Goal: Task Accomplishment & Management: Manage account settings

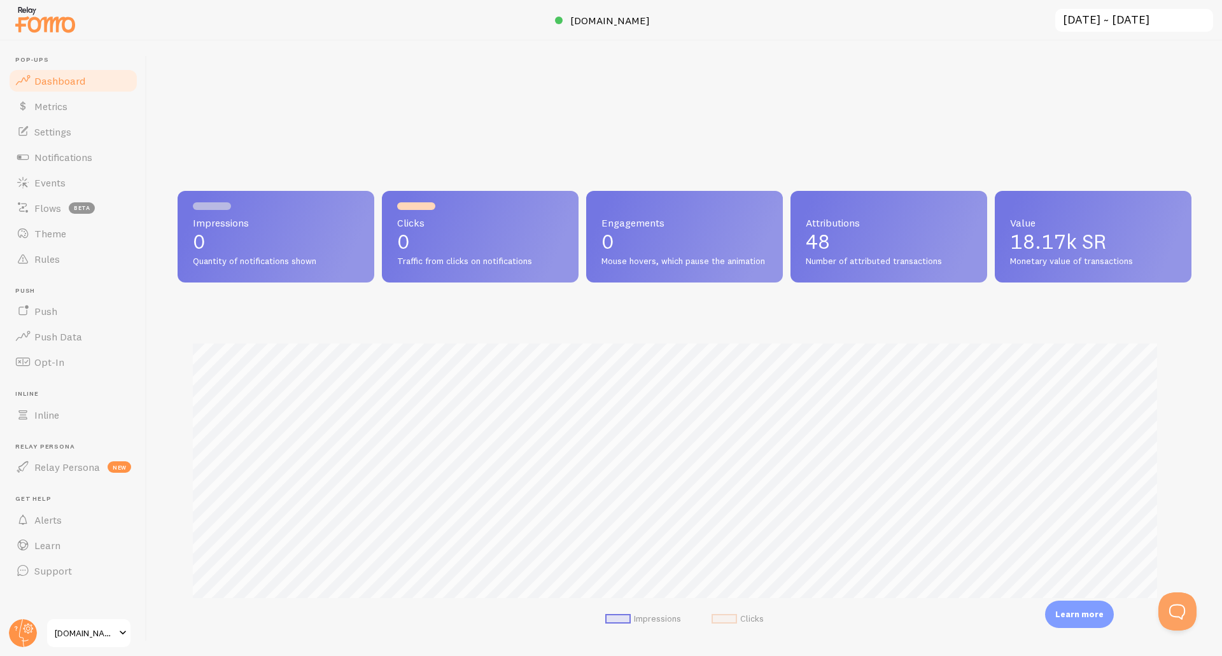
scroll to position [335, 1005]
click at [1173, 611] on button "Open Beacon popover" at bounding box center [1175, 609] width 38 height 38
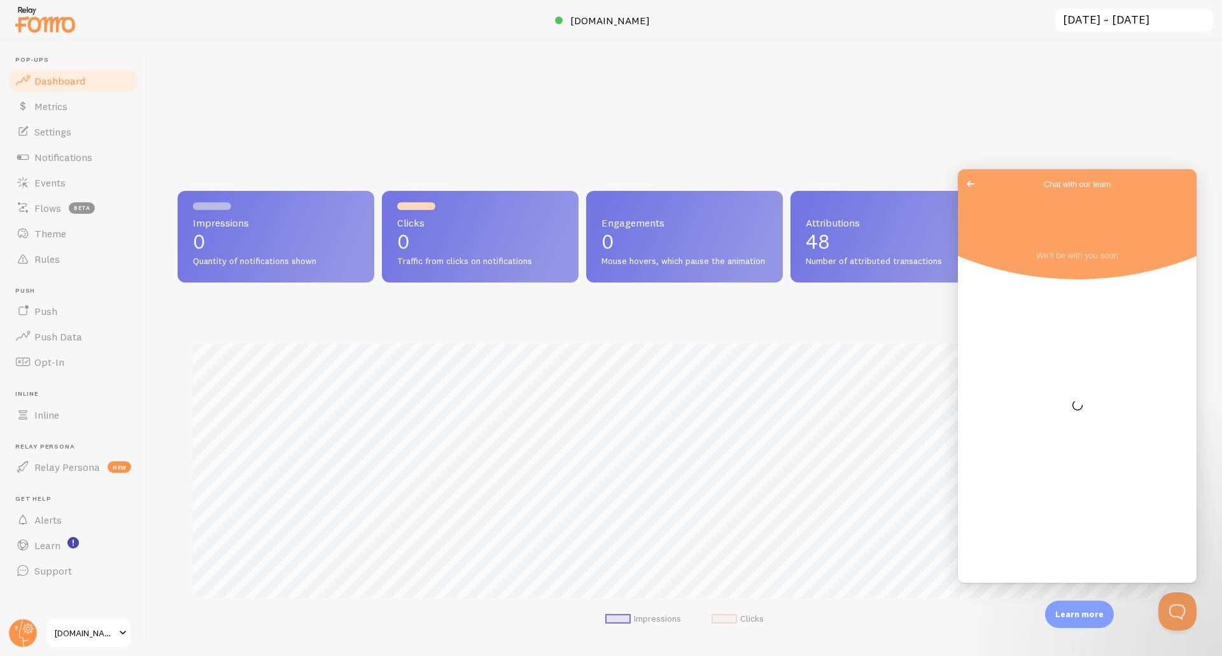
scroll to position [0, 0]
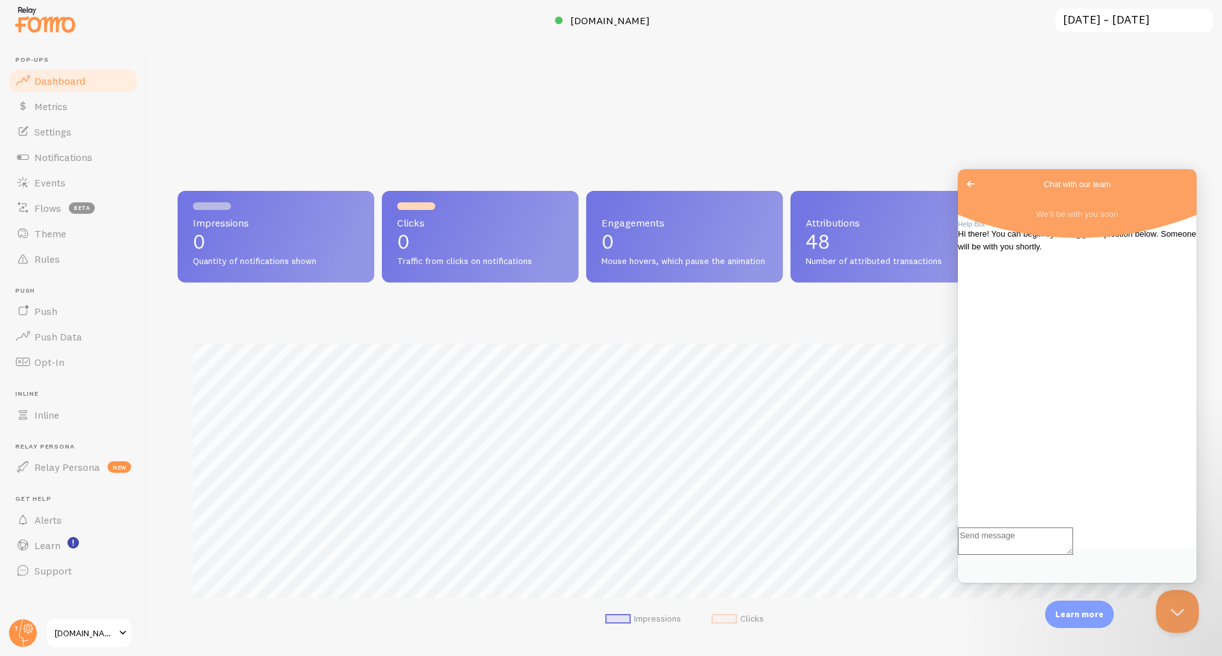
click at [1160, 609] on button "Close Beacon popover" at bounding box center [1175, 609] width 38 height 38
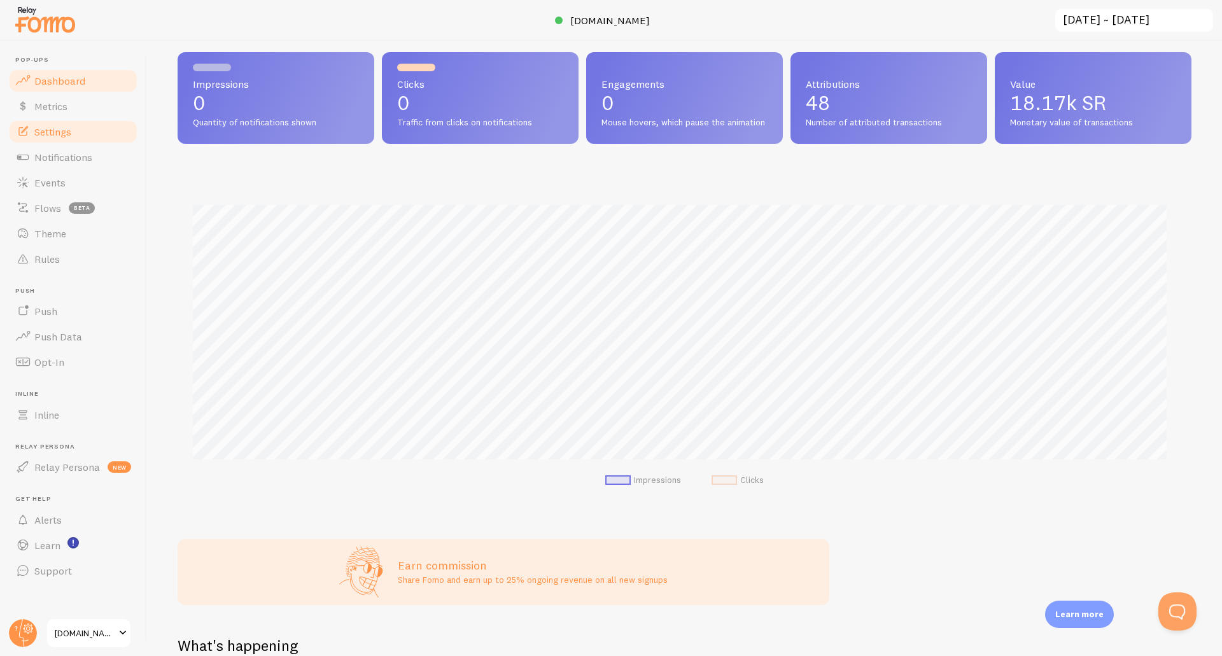
scroll to position [127, 0]
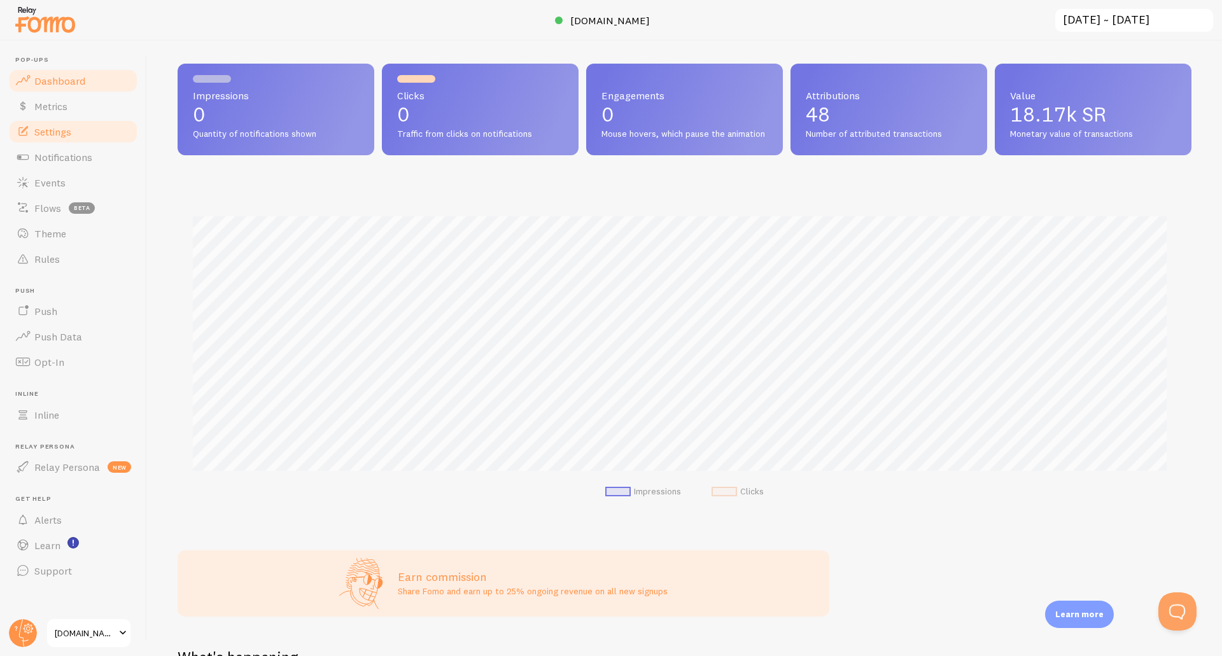
click at [67, 131] on span "Settings" at bounding box center [52, 131] width 37 height 13
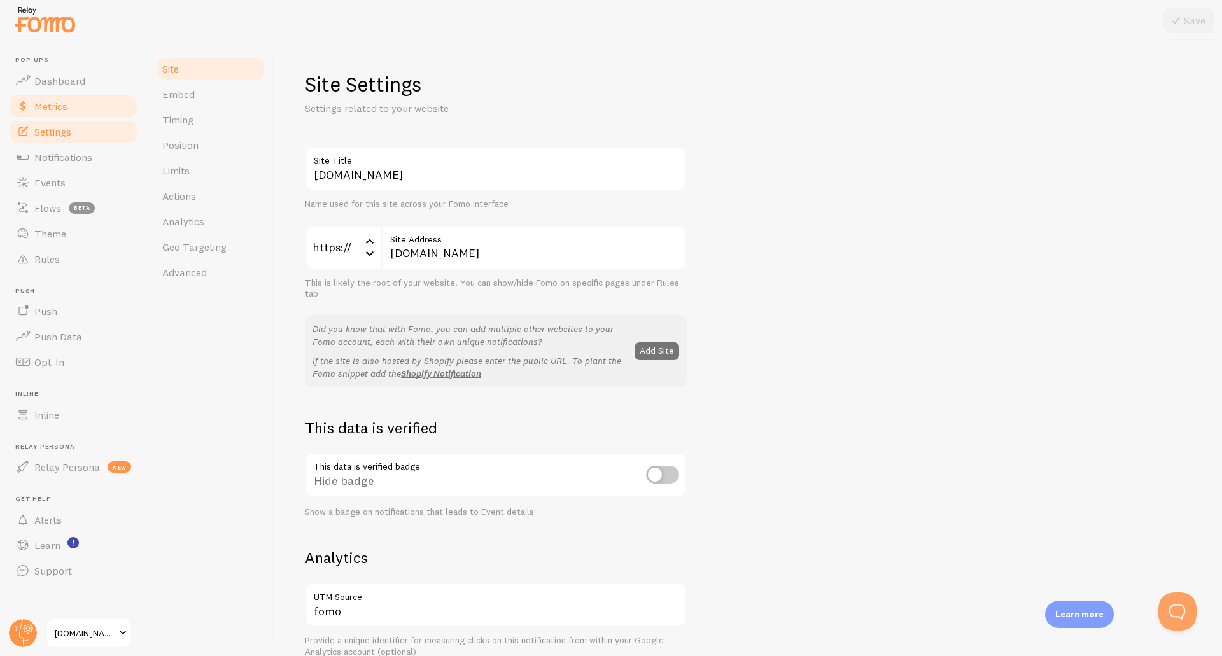
click at [65, 101] on span "Metrics" at bounding box center [50, 106] width 33 height 13
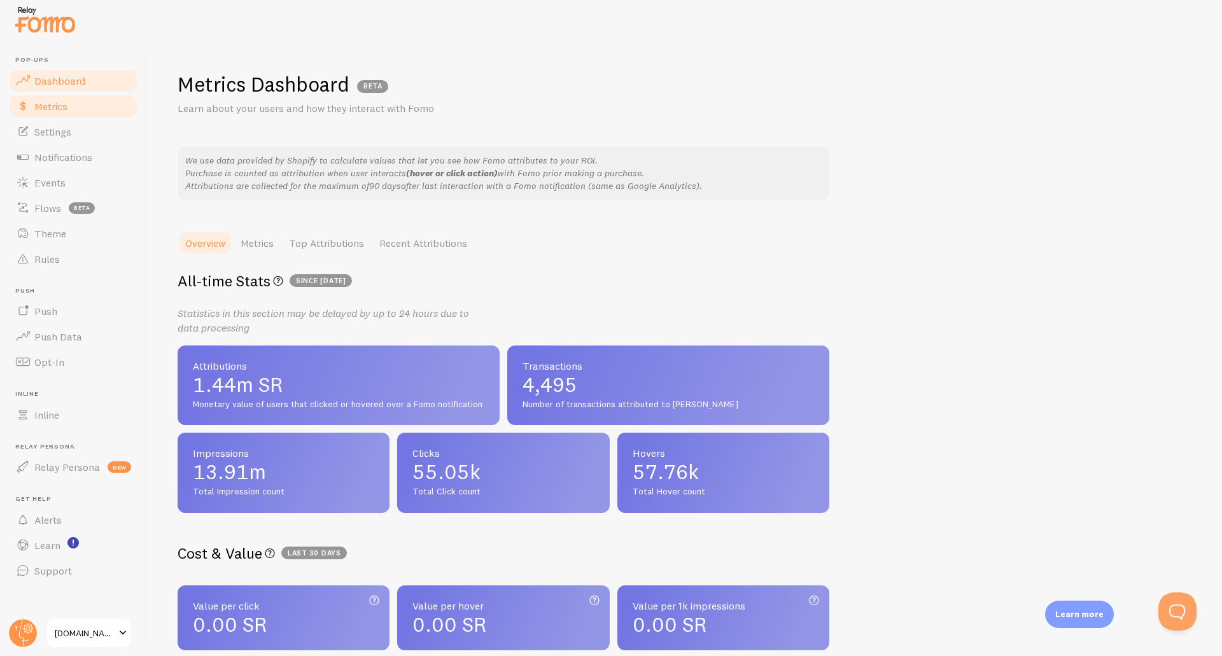
click at [62, 85] on span "Dashboard" at bounding box center [59, 80] width 51 height 13
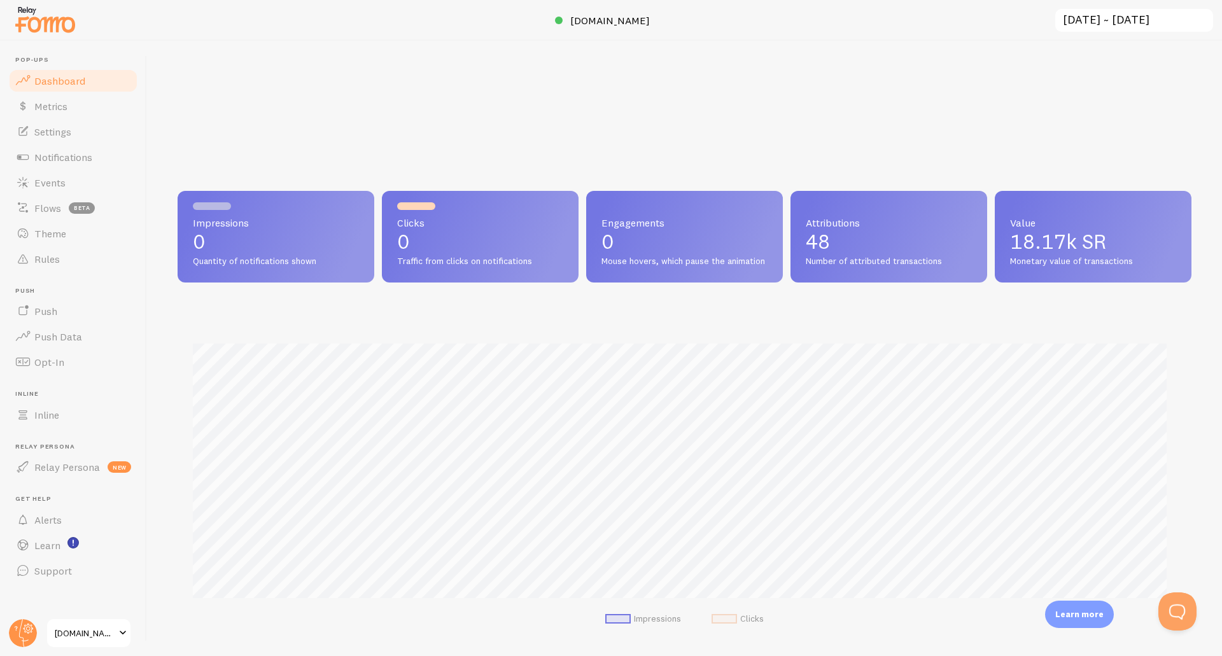
scroll to position [335, 1005]
click at [1105, 22] on input "[DATE] ~ [DATE]" at bounding box center [1134, 21] width 160 height 26
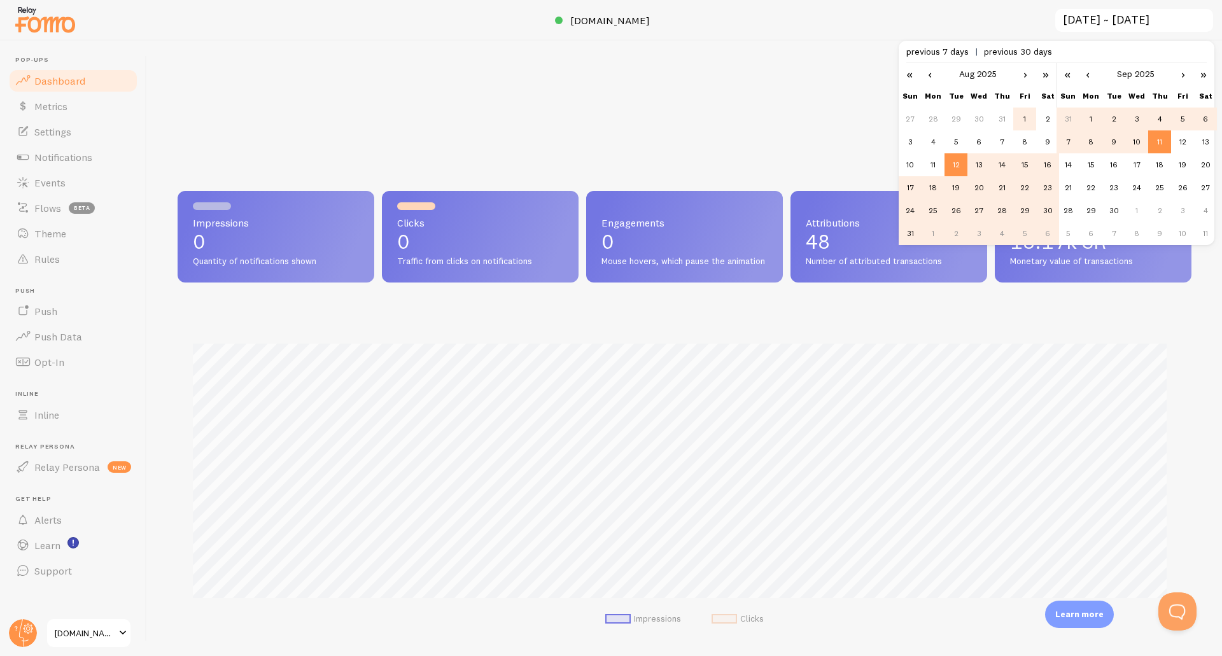
click at [1022, 119] on td "1" at bounding box center [1025, 119] width 23 height 23
type input "[DATE] ~ [DATE]"
click at [1161, 143] on td "11" at bounding box center [1160, 142] width 23 height 23
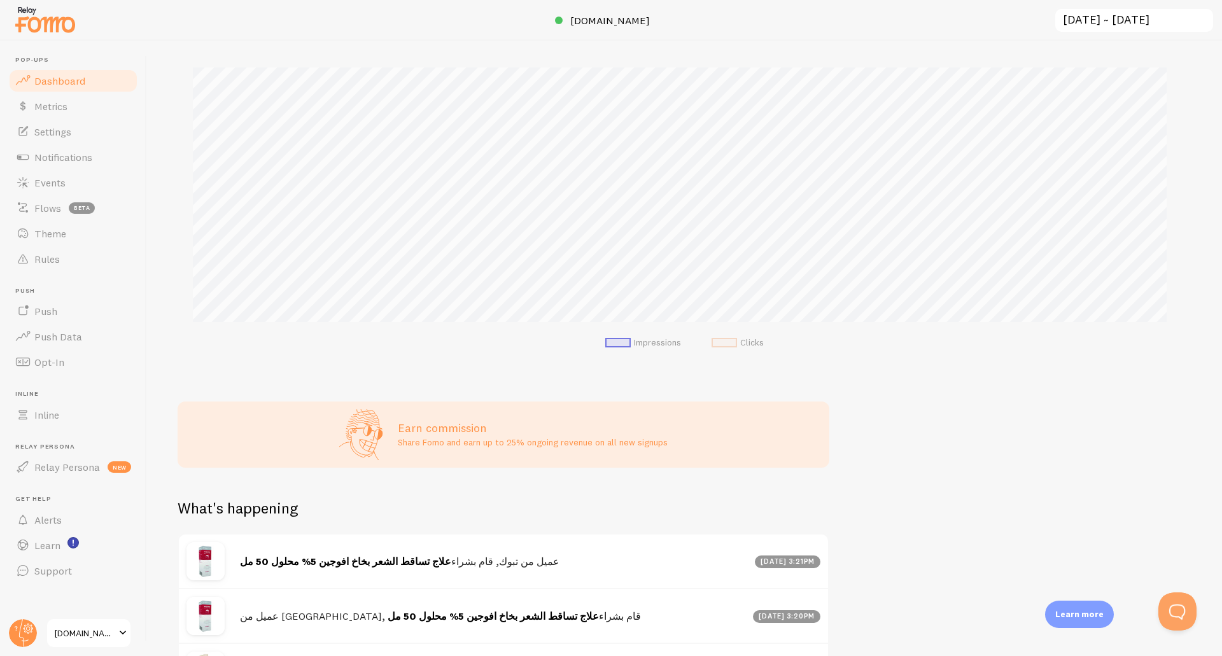
scroll to position [382, 0]
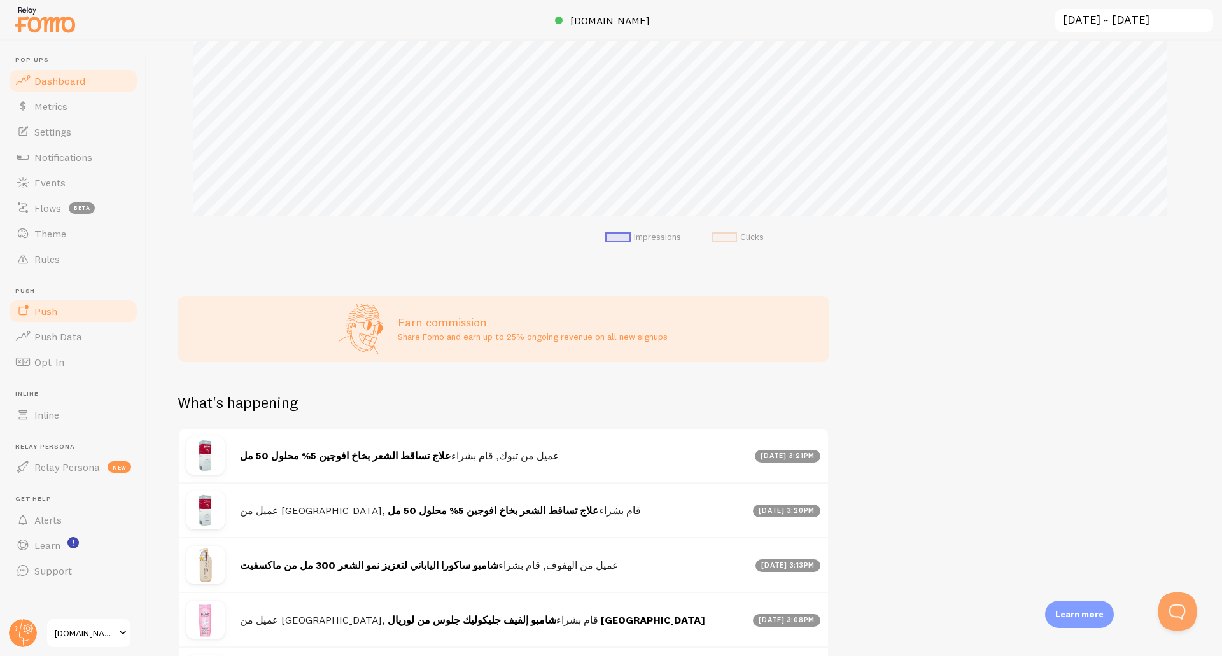
click at [52, 305] on span "Push" at bounding box center [45, 311] width 23 height 13
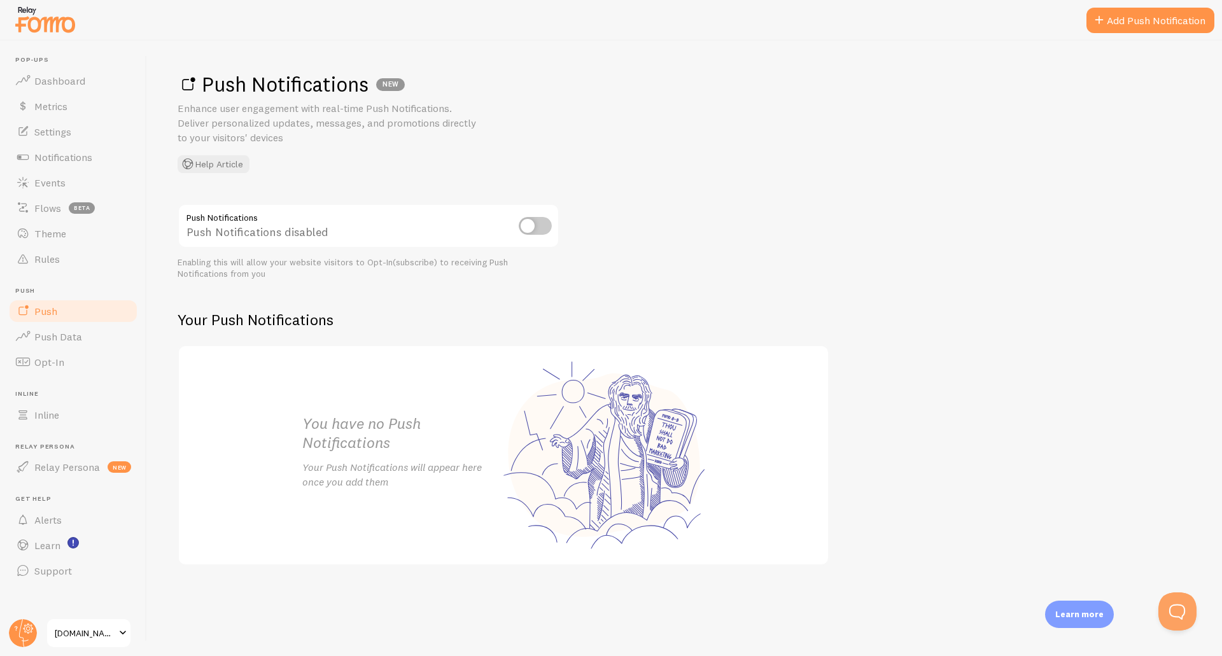
click at [540, 232] on input "checkbox" at bounding box center [535, 226] width 33 height 18
checkbox input "true"
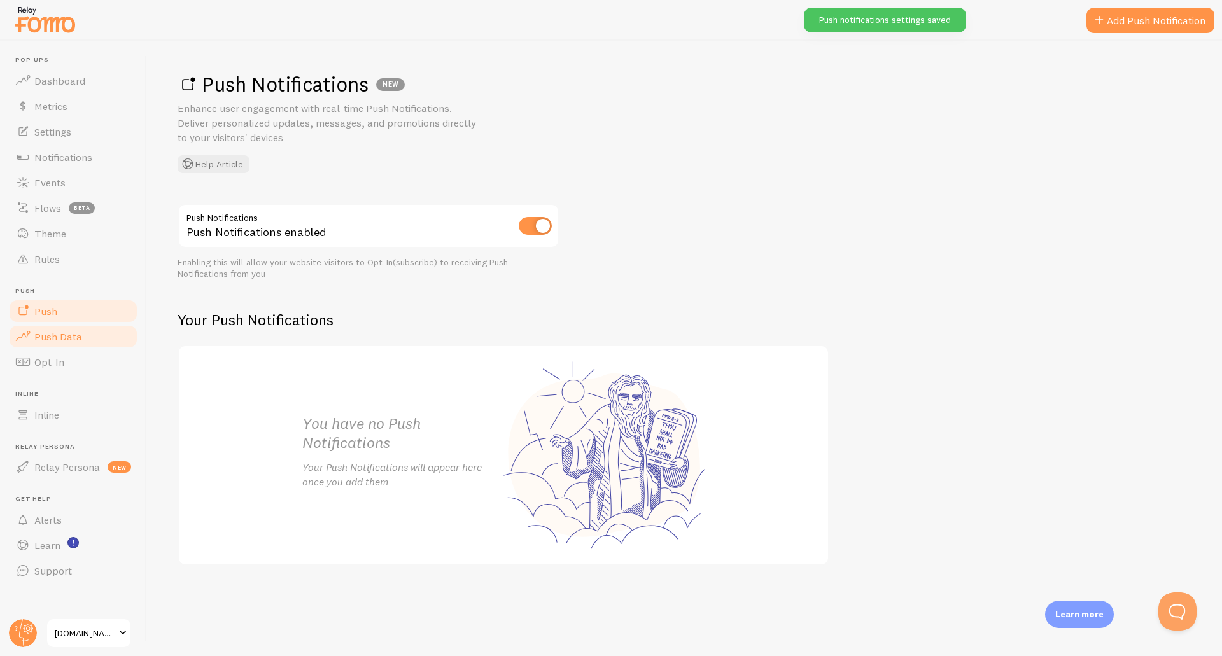
click at [63, 337] on span "Push Data" at bounding box center [58, 336] width 48 height 13
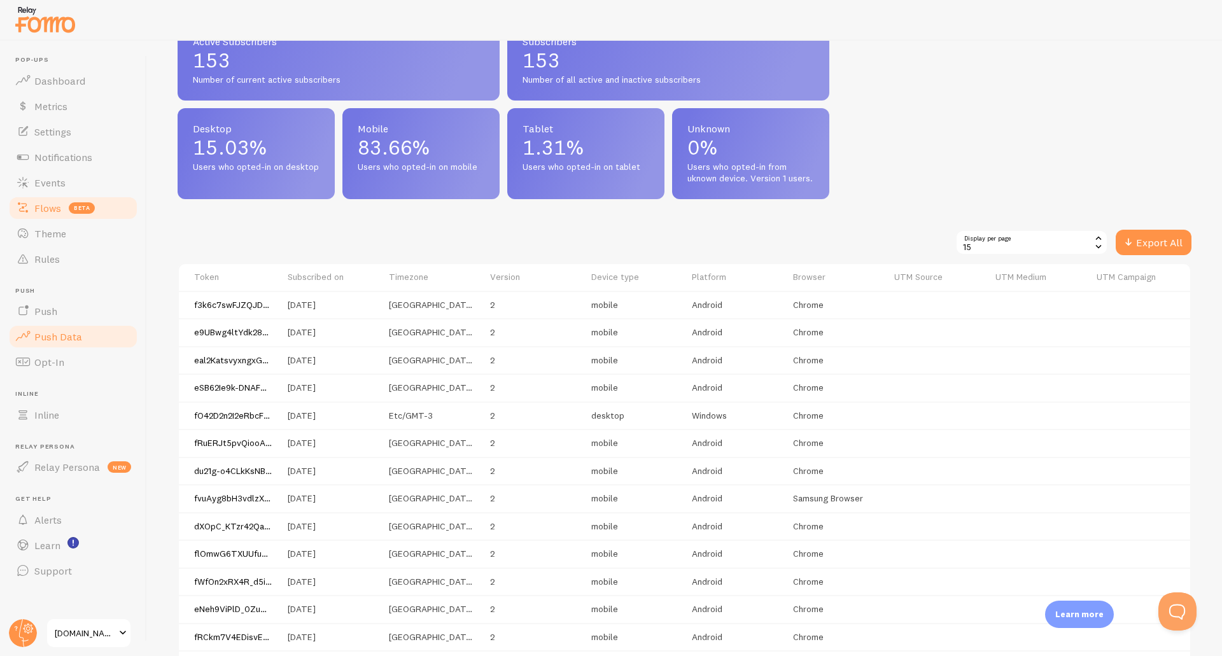
scroll to position [382, 0]
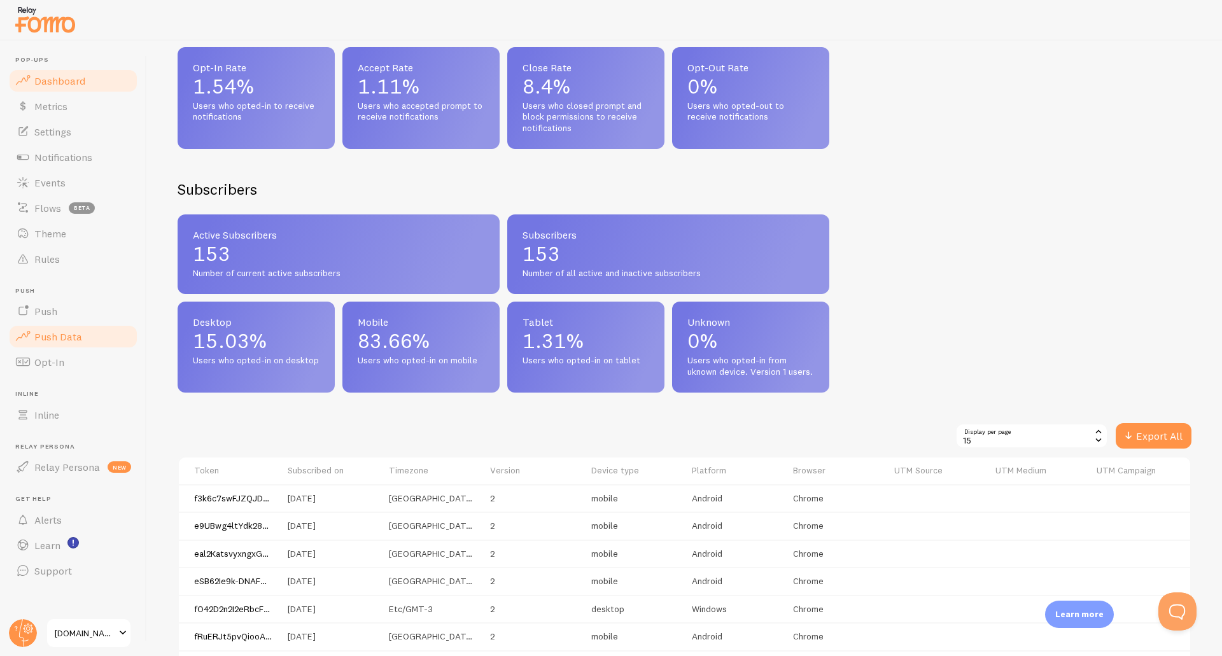
click at [66, 88] on link "Dashboard" at bounding box center [73, 80] width 131 height 25
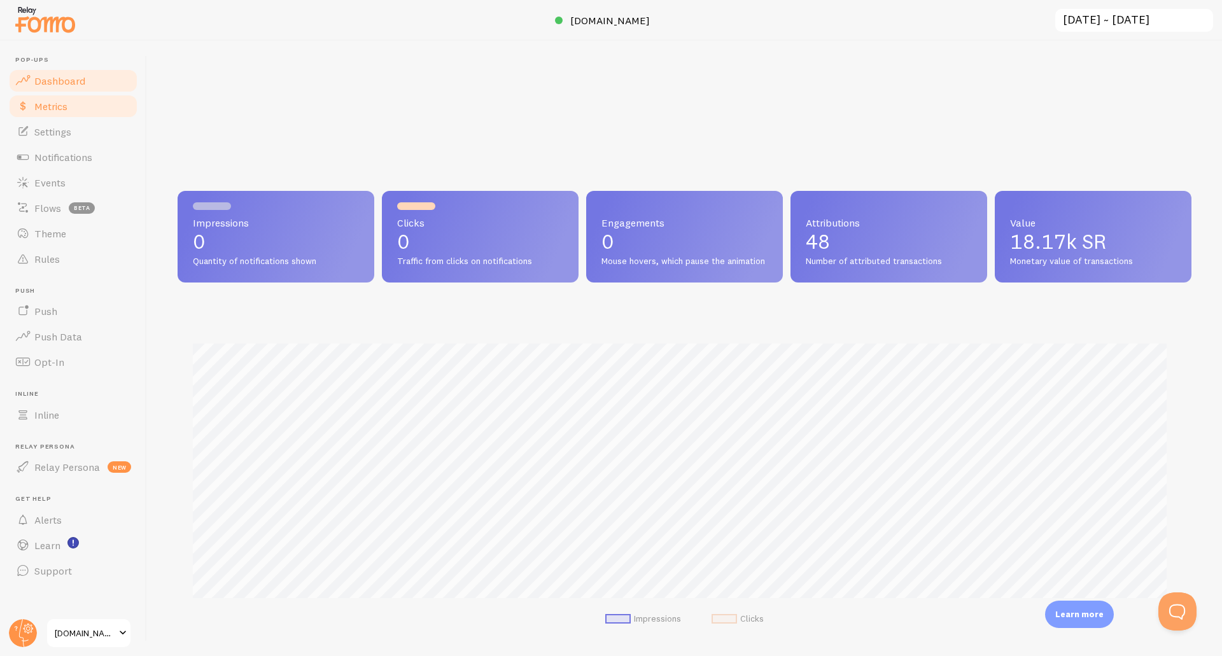
scroll to position [335, 1005]
click at [59, 103] on span "Metrics" at bounding box center [50, 106] width 33 height 13
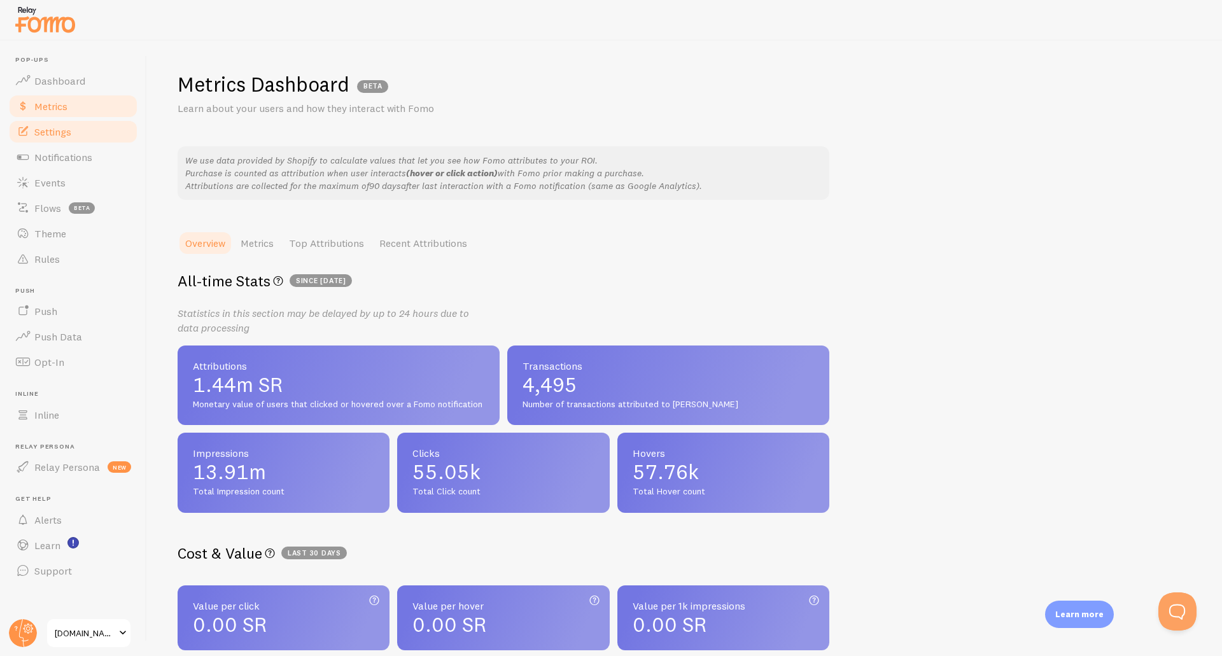
click at [71, 127] on span "Settings" at bounding box center [52, 131] width 37 height 13
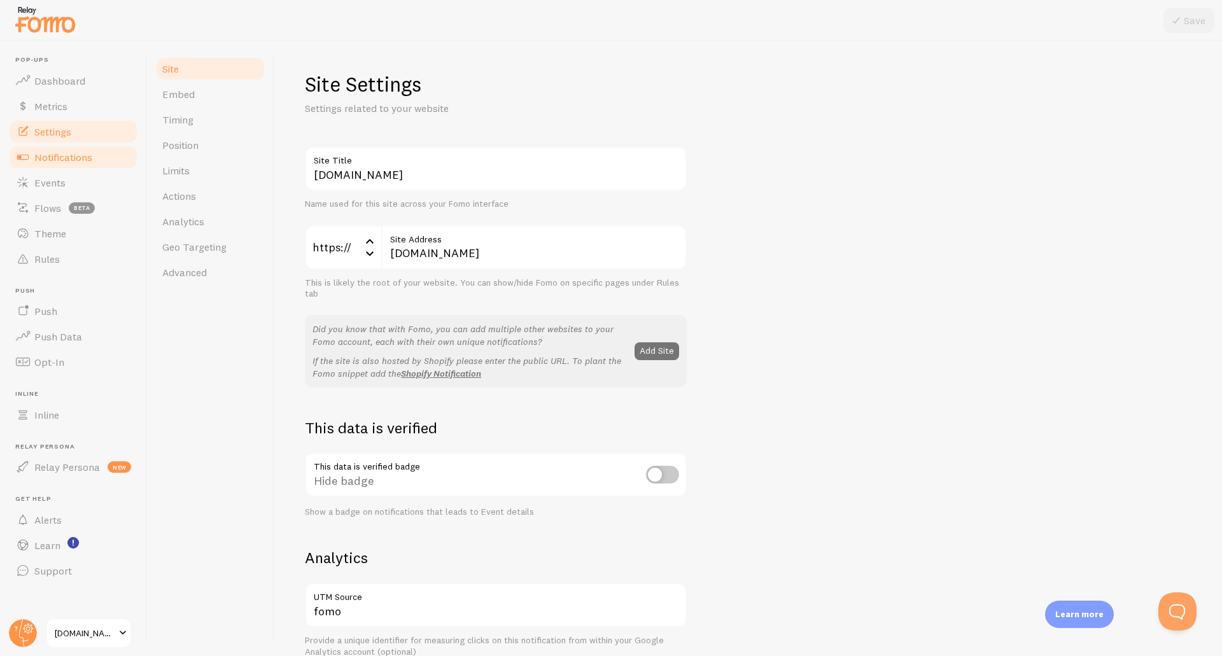
click at [61, 156] on span "Notifications" at bounding box center [63, 157] width 58 height 13
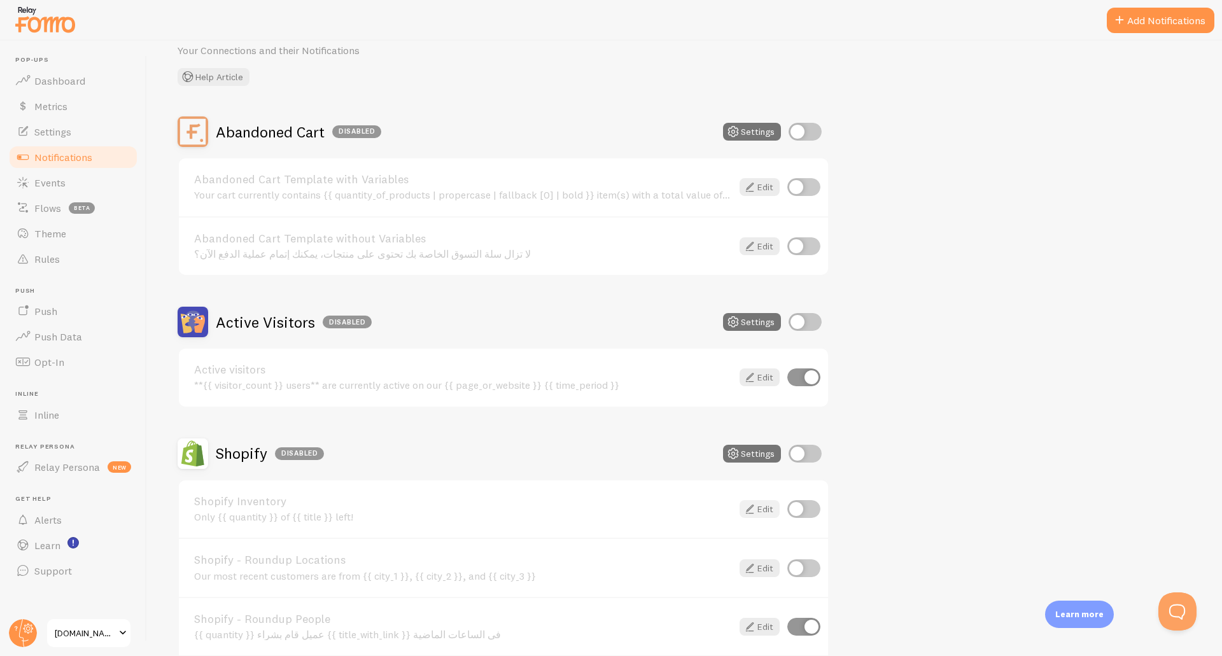
scroll to position [51, 0]
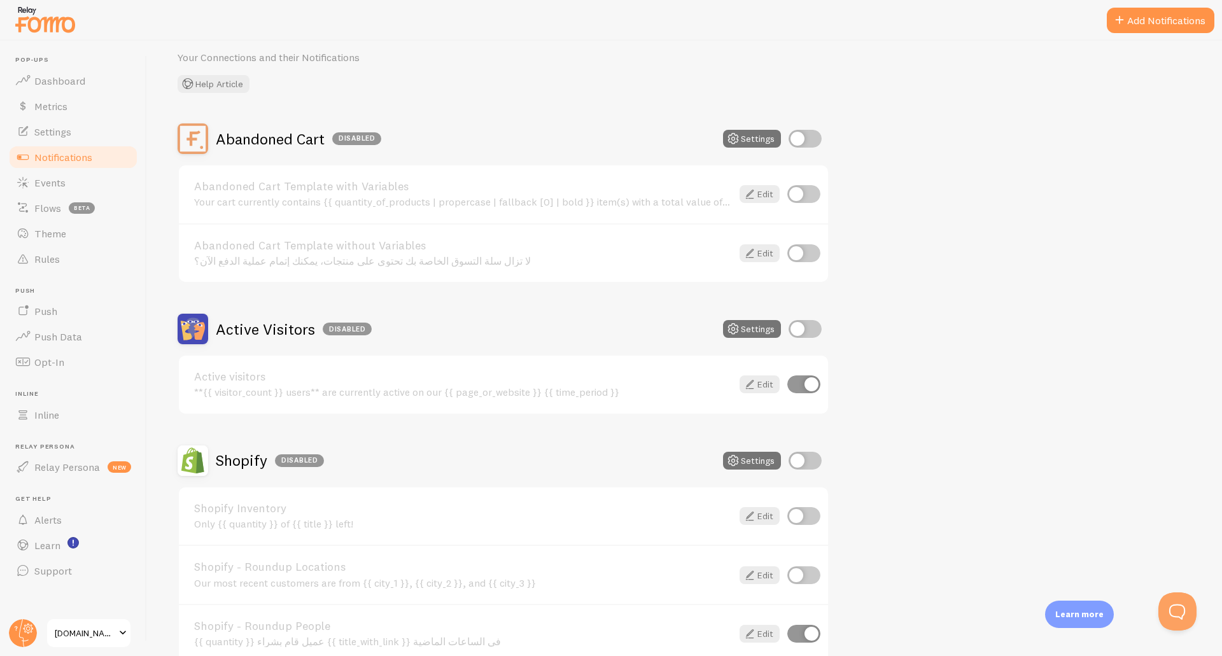
click at [69, 156] on span "Notifications" at bounding box center [63, 157] width 58 height 13
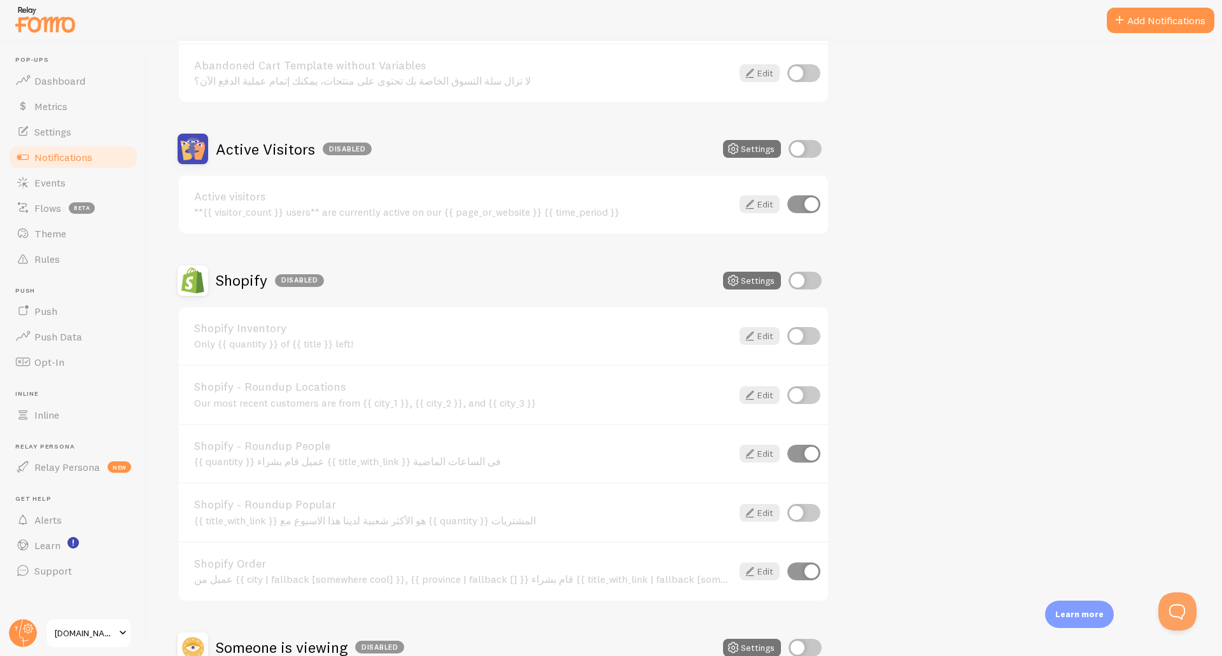
scroll to position [242, 0]
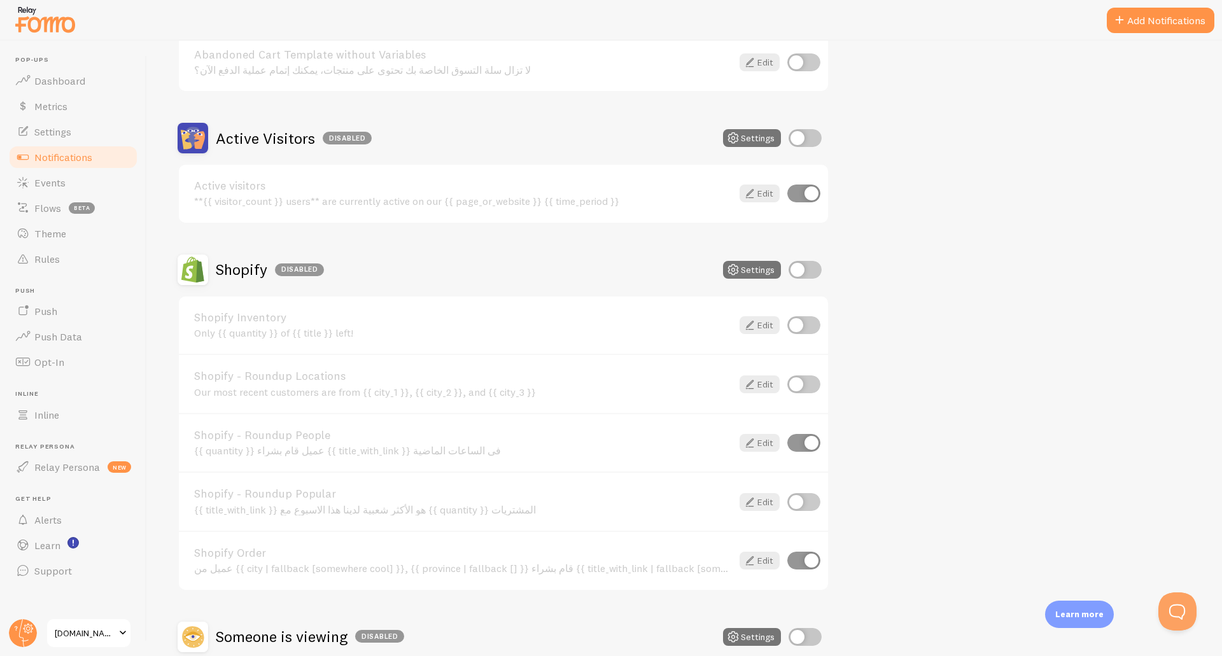
click at [801, 445] on input "checkbox" at bounding box center [804, 443] width 33 height 18
checkbox input "false"
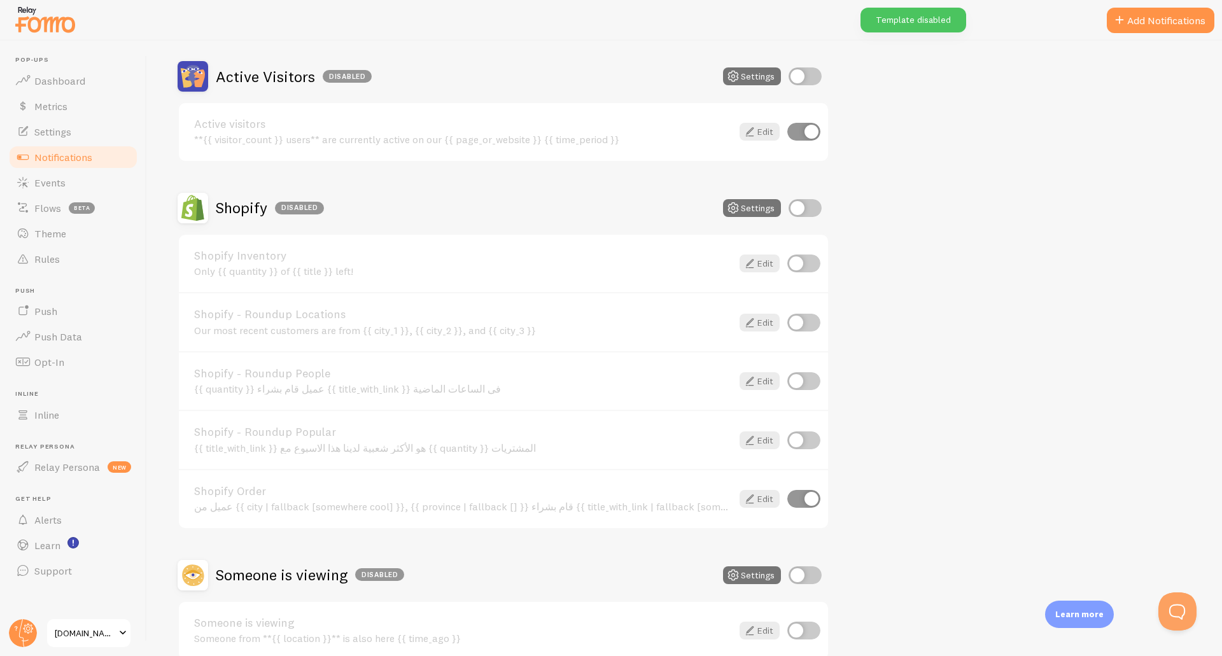
scroll to position [306, 0]
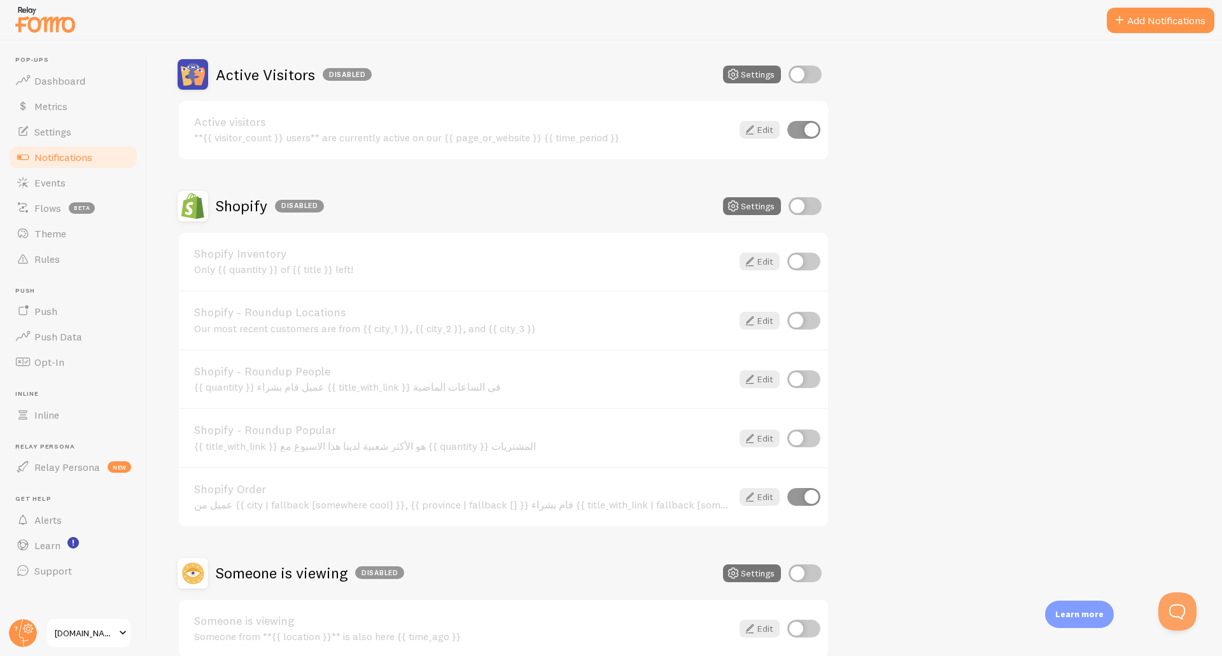
click at [802, 496] on input "checkbox" at bounding box center [804, 497] width 33 height 18
click at [807, 499] on input "checkbox" at bounding box center [804, 497] width 33 height 18
checkbox input "true"
click at [809, 376] on input "checkbox" at bounding box center [804, 380] width 33 height 18
checkbox input "true"
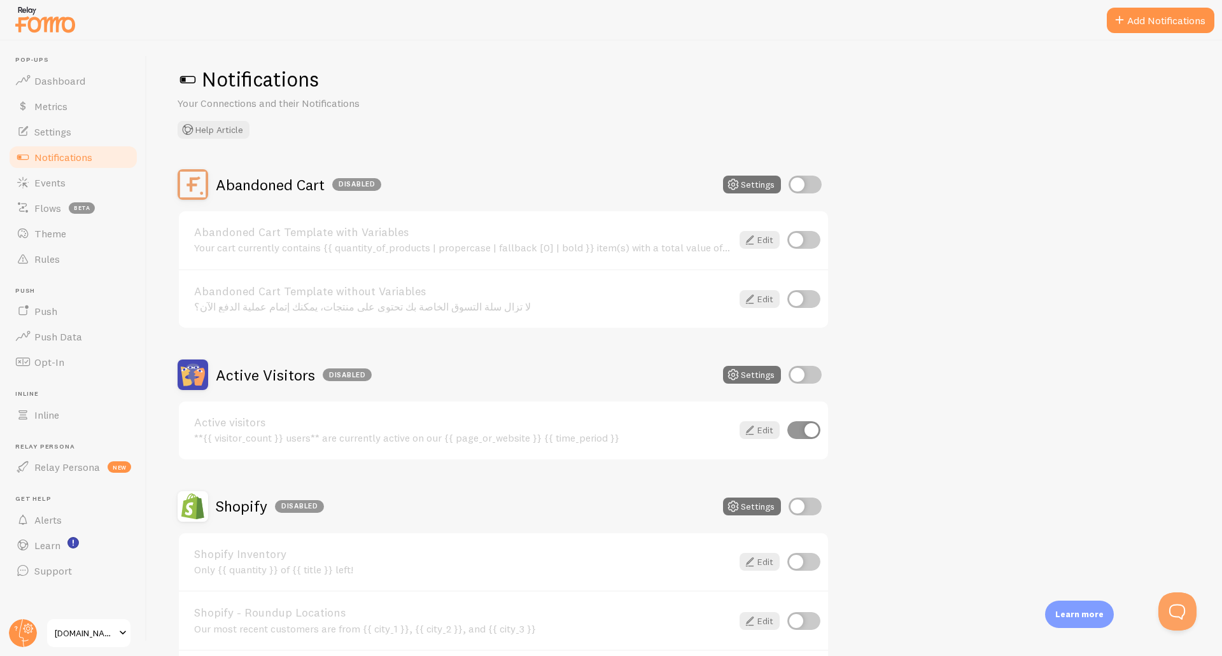
scroll to position [0, 0]
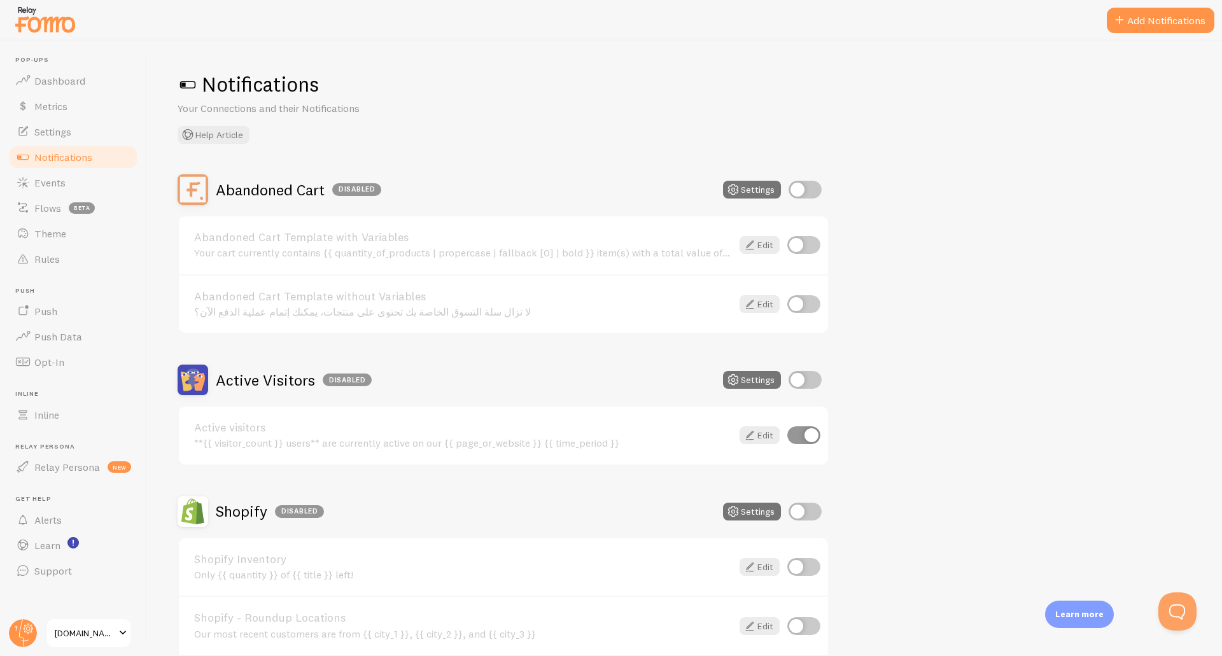
click at [803, 432] on input "checkbox" at bounding box center [804, 436] width 33 height 18
checkbox input "false"
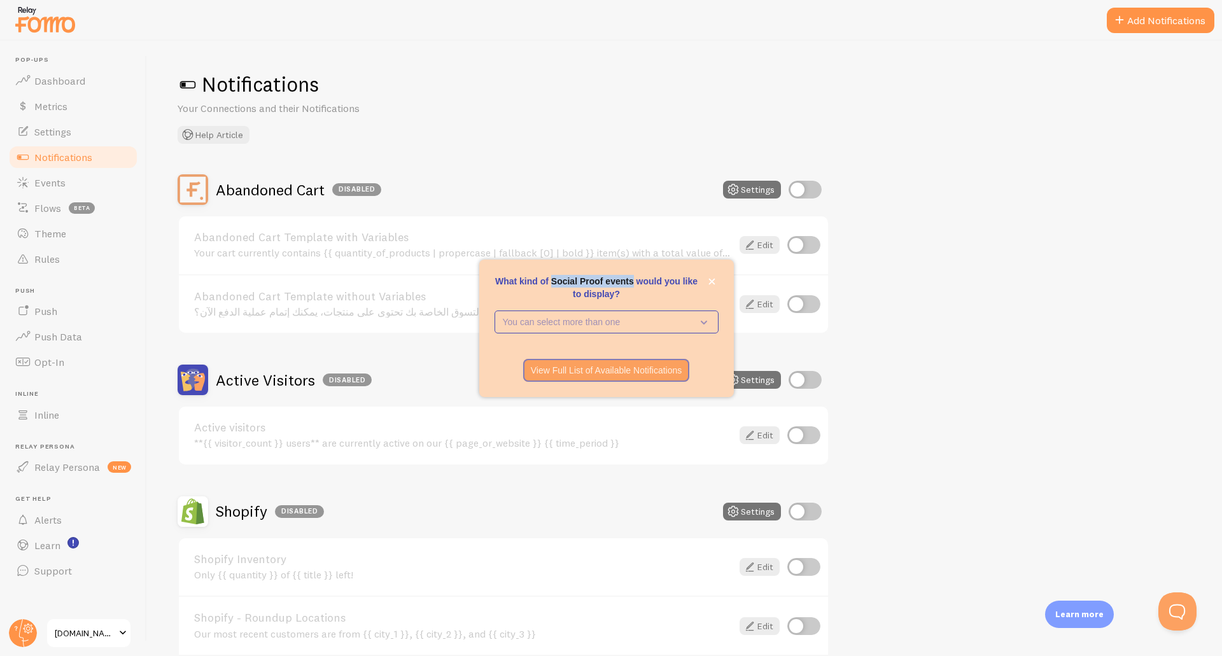
drag, startPoint x: 553, startPoint y: 280, endPoint x: 634, endPoint y: 278, distance: 80.9
click at [634, 278] on p "What kind of Social Proof events would you like to display?" at bounding box center [607, 287] width 224 height 25
copy p "Social Proof events"
click at [714, 285] on icon "close," at bounding box center [712, 281] width 7 height 7
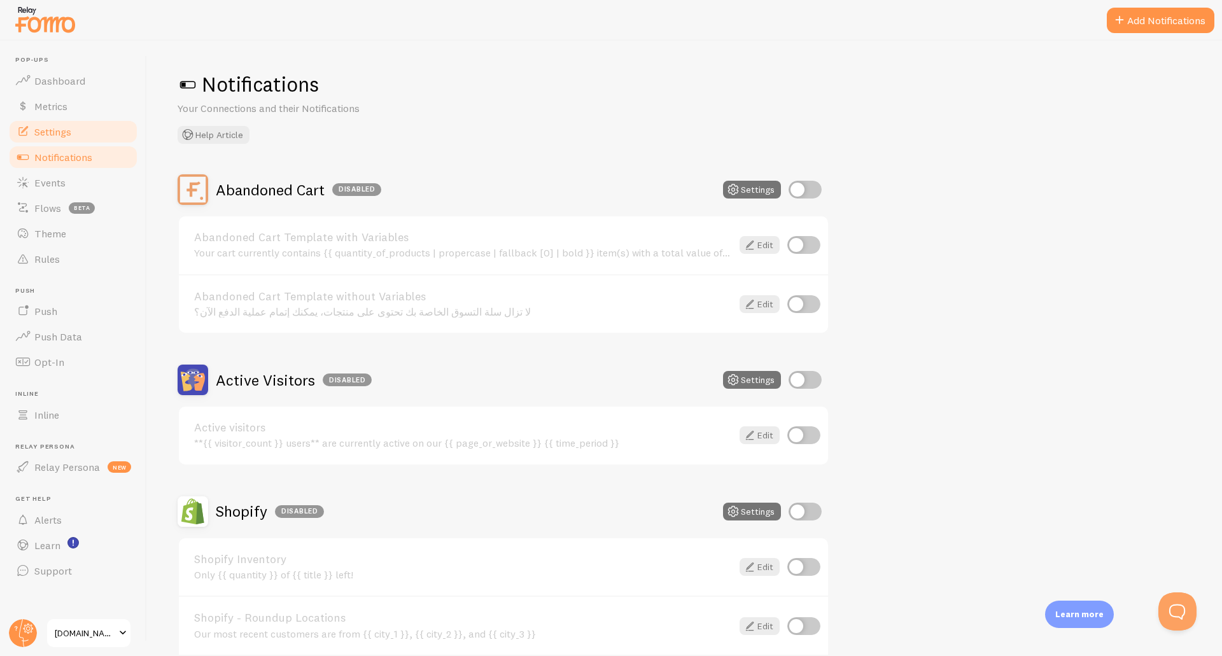
click at [65, 127] on span "Settings" at bounding box center [52, 131] width 37 height 13
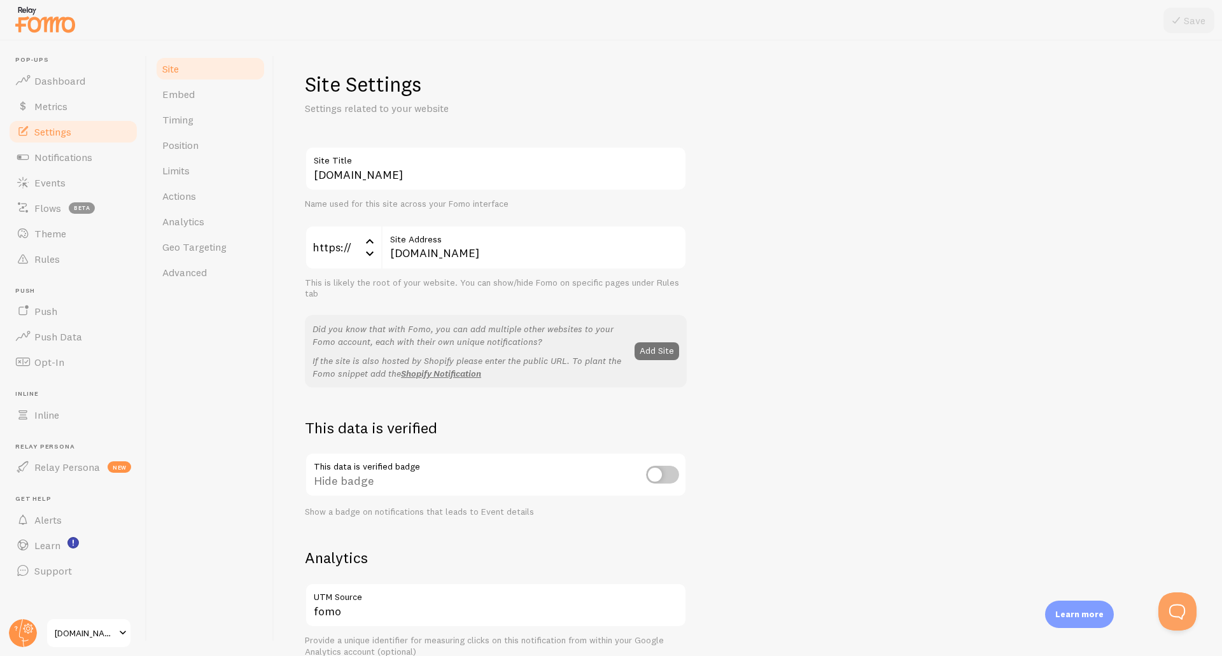
scroll to position [64, 0]
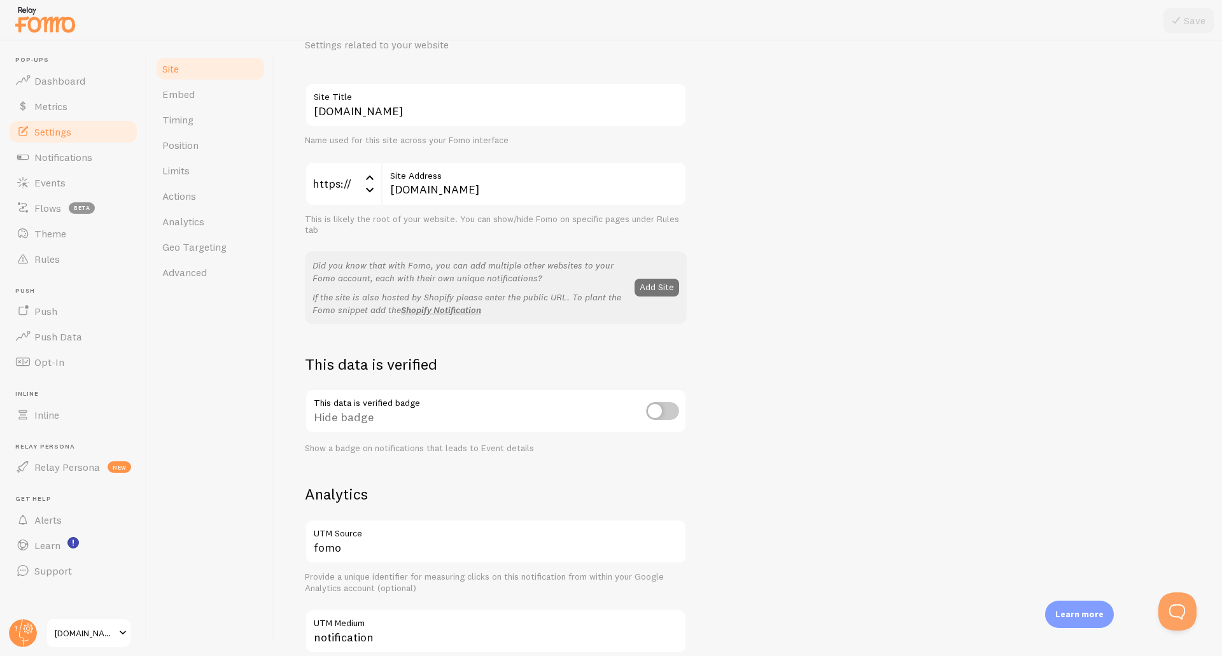
click at [653, 412] on input "checkbox" at bounding box center [662, 411] width 33 height 18
click at [670, 412] on input "checkbox" at bounding box center [662, 411] width 33 height 18
checkbox input "false"
click at [203, 120] on link "Timing" at bounding box center [210, 119] width 111 height 25
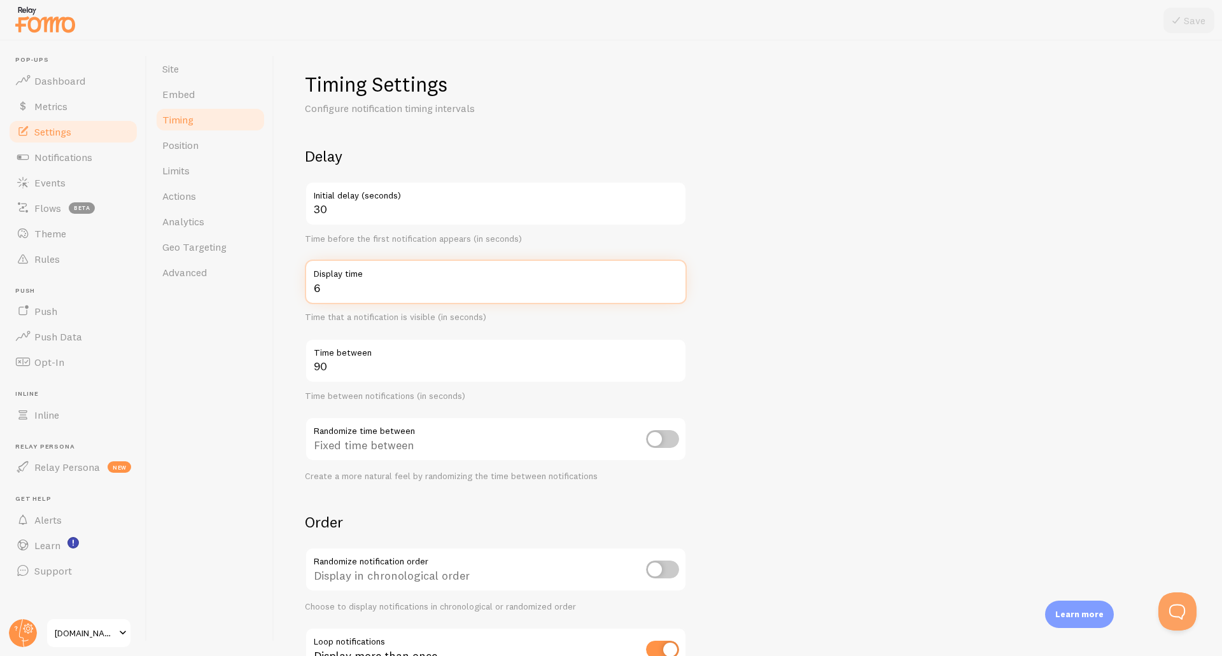
drag, startPoint x: 326, startPoint y: 287, endPoint x: 304, endPoint y: 284, distance: 21.8
click at [304, 284] on div "Timing Settings Configure notification timing intervals Delay 30 Initial delay …" at bounding box center [748, 349] width 948 height 616
type input "8"
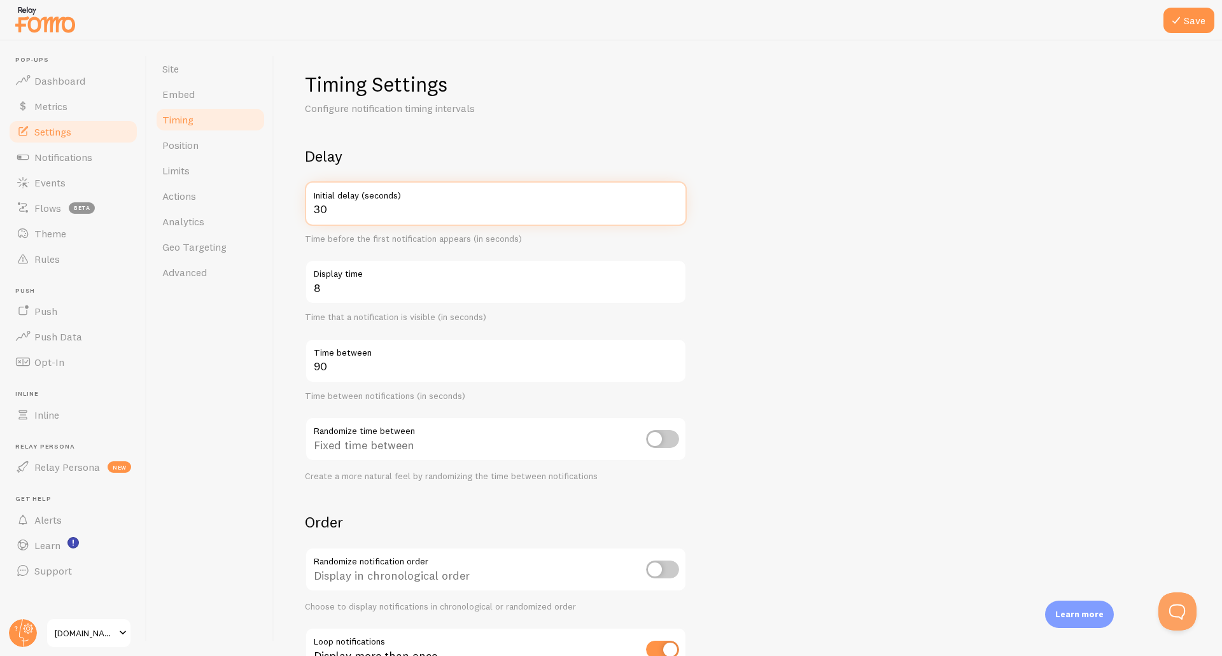
click at [360, 218] on input "30" at bounding box center [496, 203] width 382 height 45
drag, startPoint x: 368, startPoint y: 212, endPoint x: 294, endPoint y: 212, distance: 73.9
click at [294, 212] on div "Timing Settings Configure notification timing intervals Delay 30 Initial delay …" at bounding box center [748, 349] width 948 height 616
type input "20"
click at [772, 235] on form "Delay 20 Initial delay (seconds) Time before the first notification appears (in…" at bounding box center [748, 419] width 887 height 546
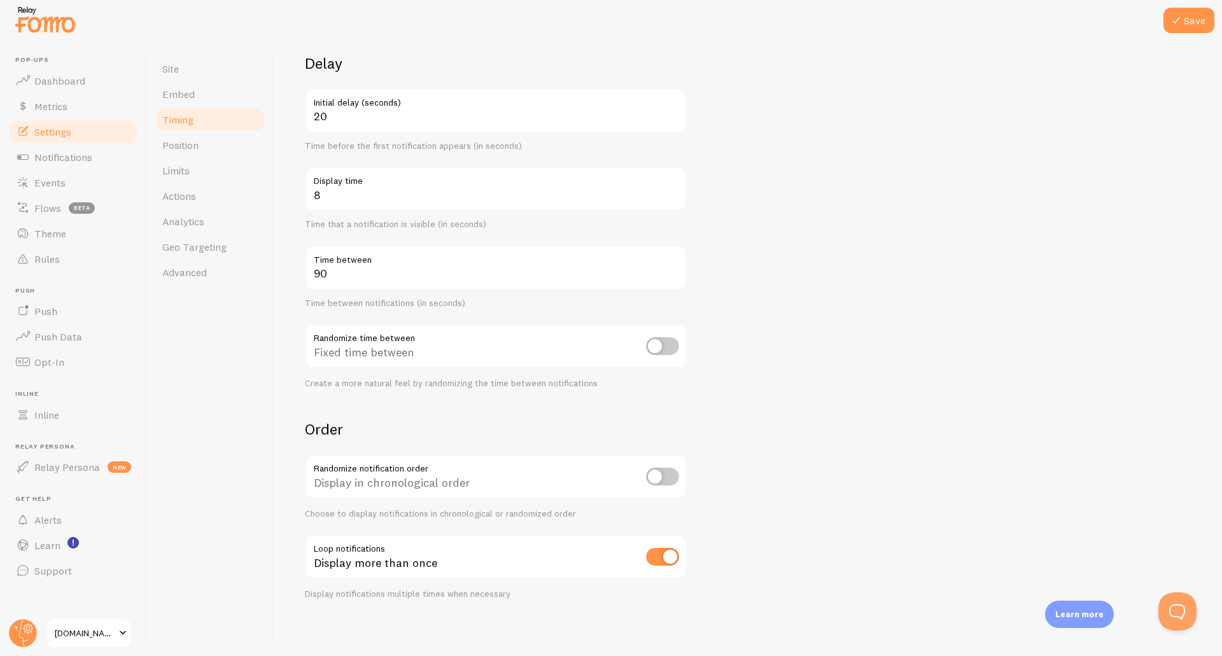
scroll to position [97, 0]
click at [1188, 20] on button "Save" at bounding box center [1189, 20] width 51 height 25
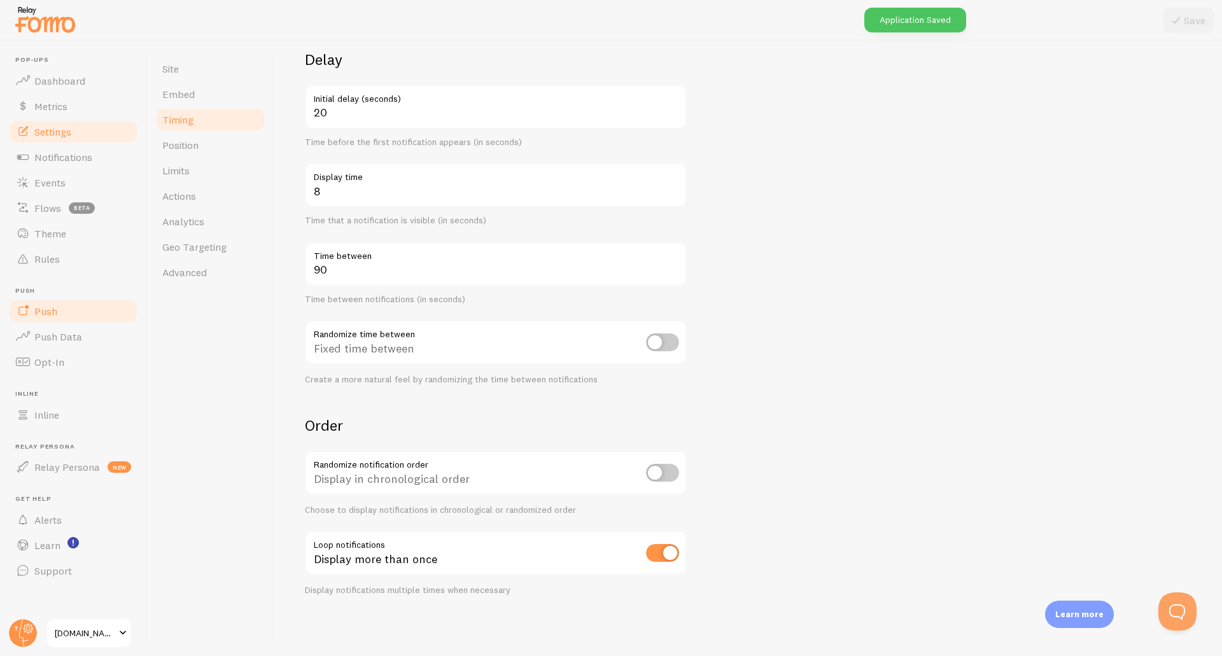
click at [51, 305] on span "Push" at bounding box center [45, 311] width 23 height 13
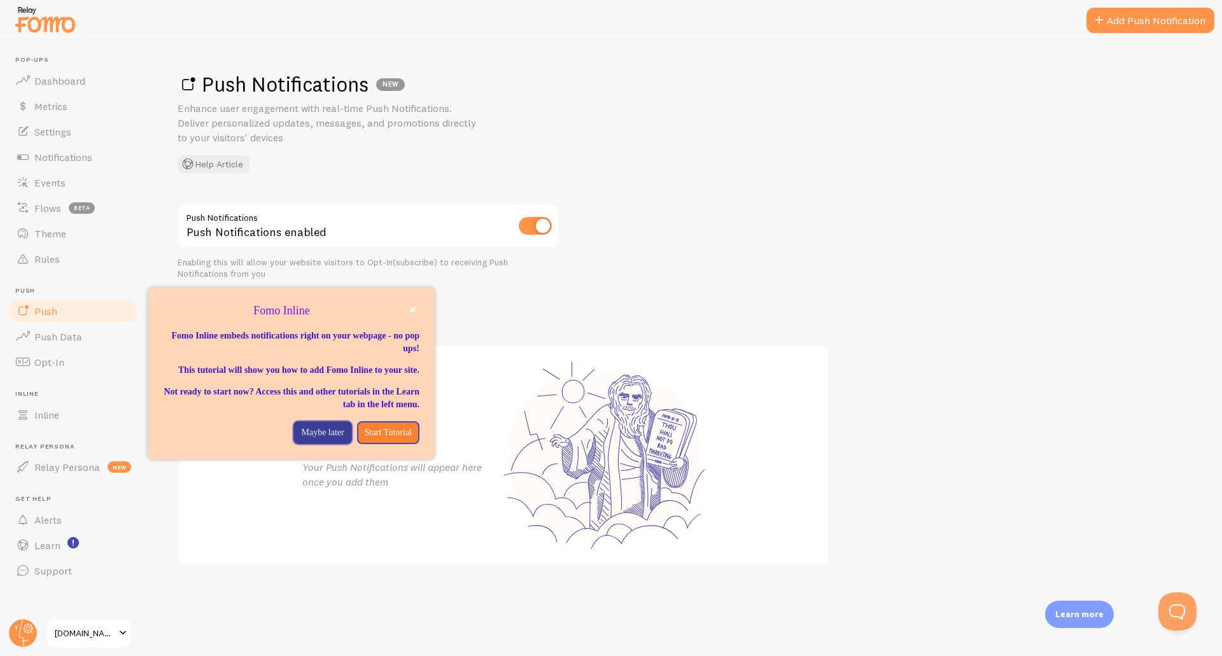
click at [313, 439] on p "Maybe later" at bounding box center [322, 433] width 43 height 13
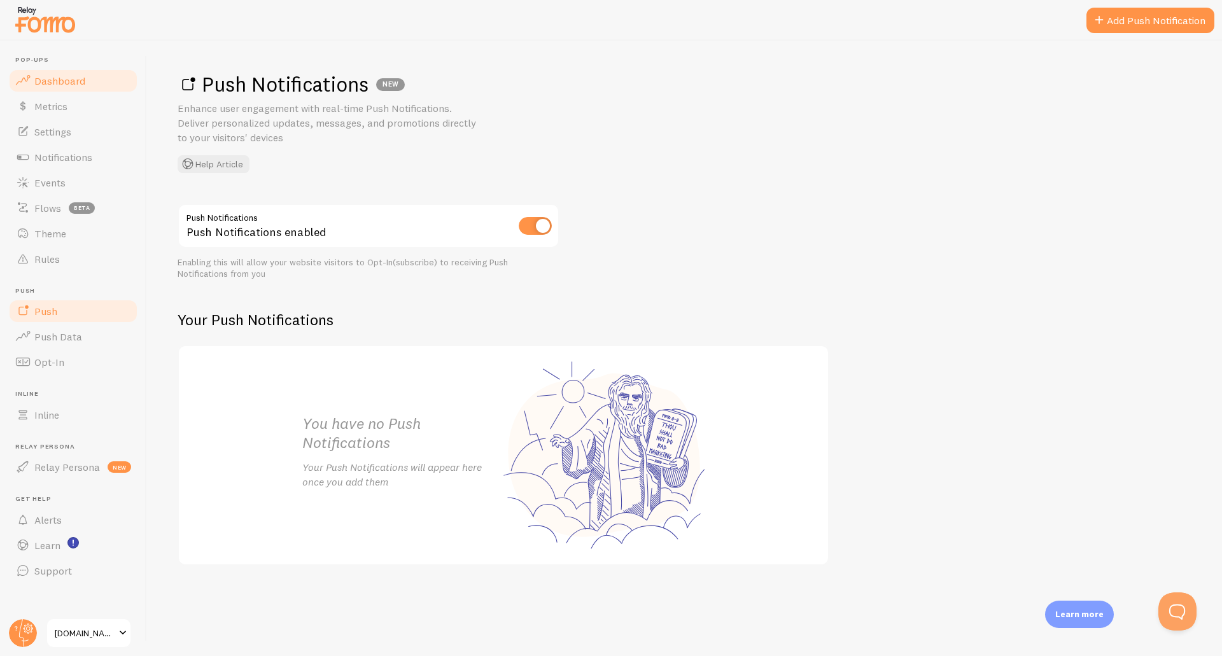
click at [55, 78] on span "Dashboard" at bounding box center [59, 80] width 51 height 13
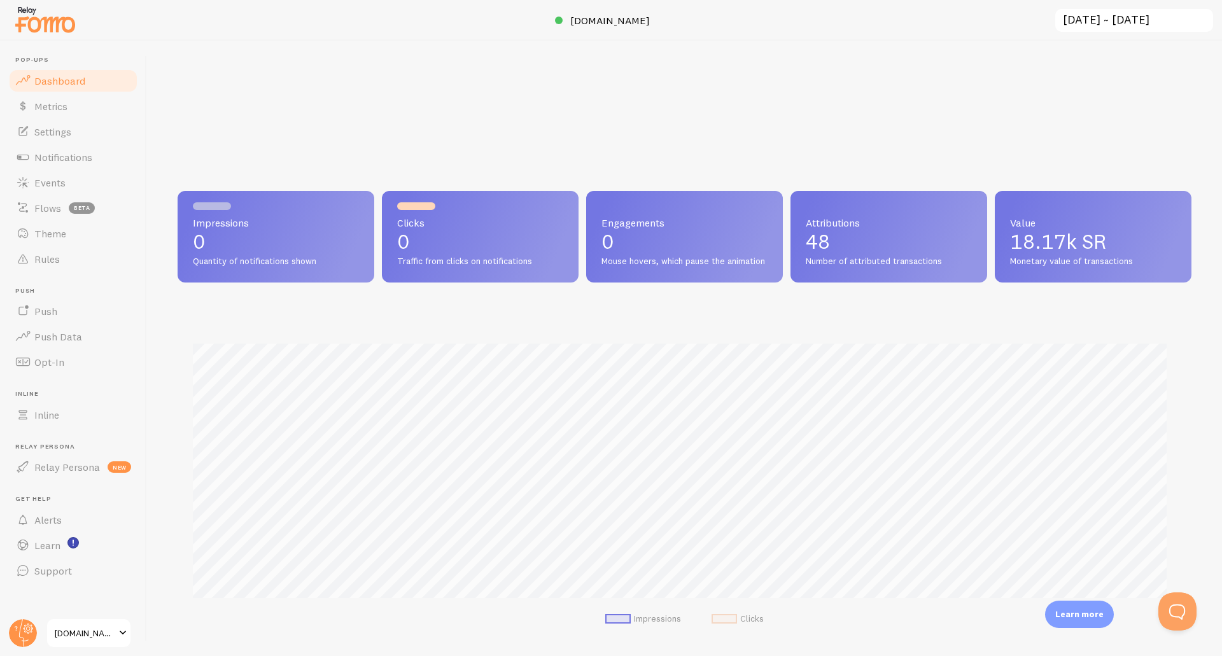
click at [1114, 14] on input "[DATE] ~ [DATE]" at bounding box center [1134, 21] width 160 height 26
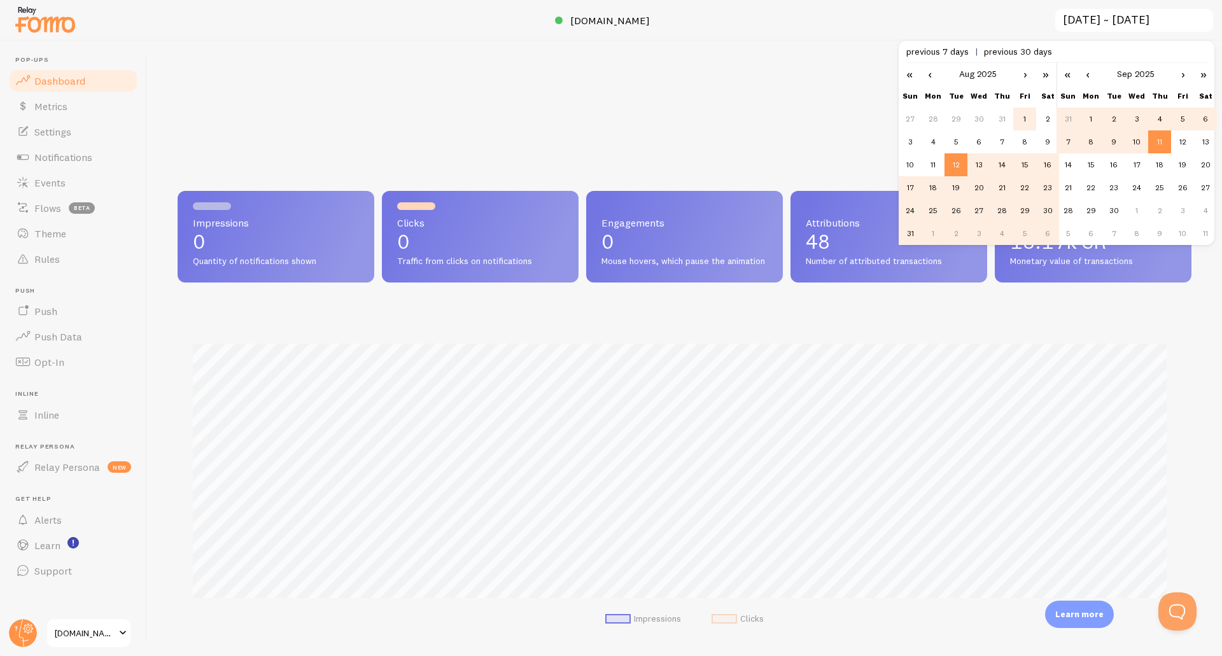
click at [1025, 120] on td "1" at bounding box center [1025, 119] width 23 height 23
type input "[DATE] ~ [DATE]"
click at [1160, 141] on td "11" at bounding box center [1160, 142] width 23 height 23
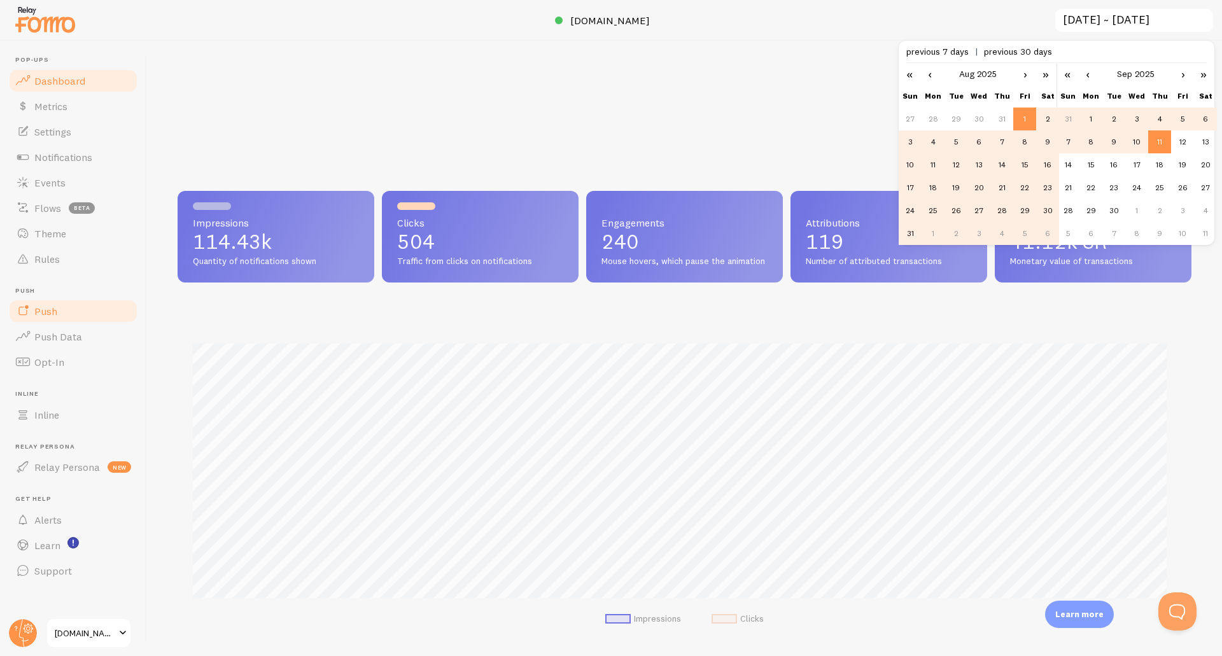
click at [59, 314] on link "Push" at bounding box center [73, 311] width 131 height 25
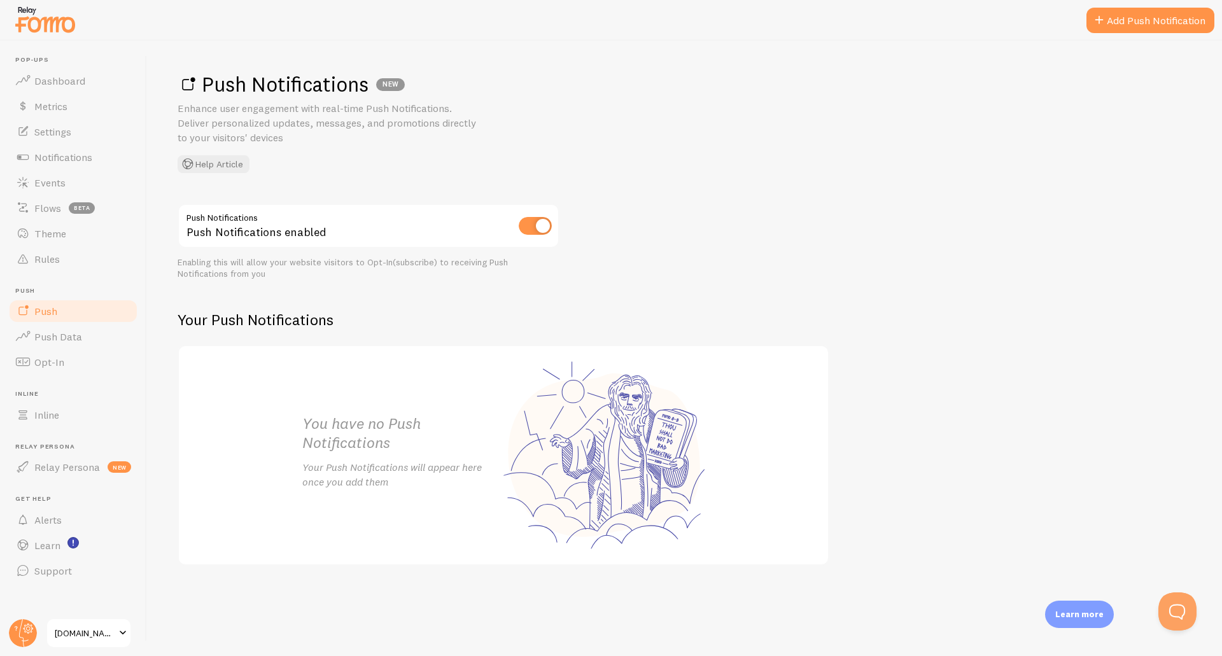
click at [530, 231] on input "checkbox" at bounding box center [535, 226] width 33 height 18
checkbox input "false"
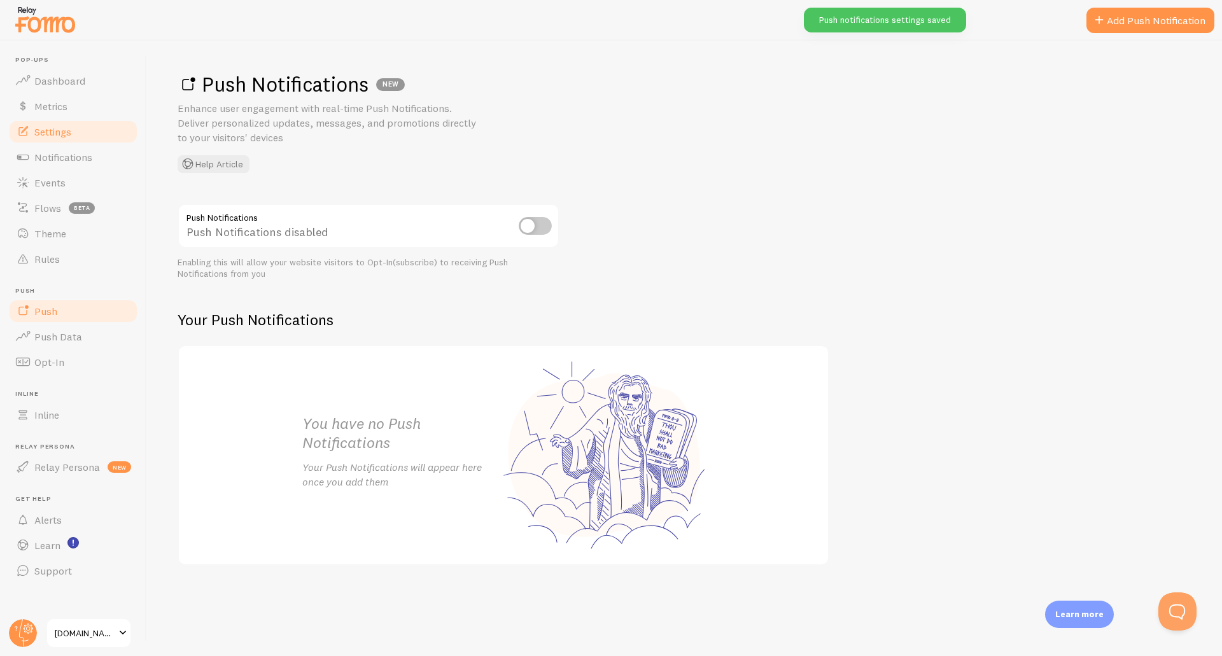
click at [71, 128] on span "Settings" at bounding box center [52, 131] width 37 height 13
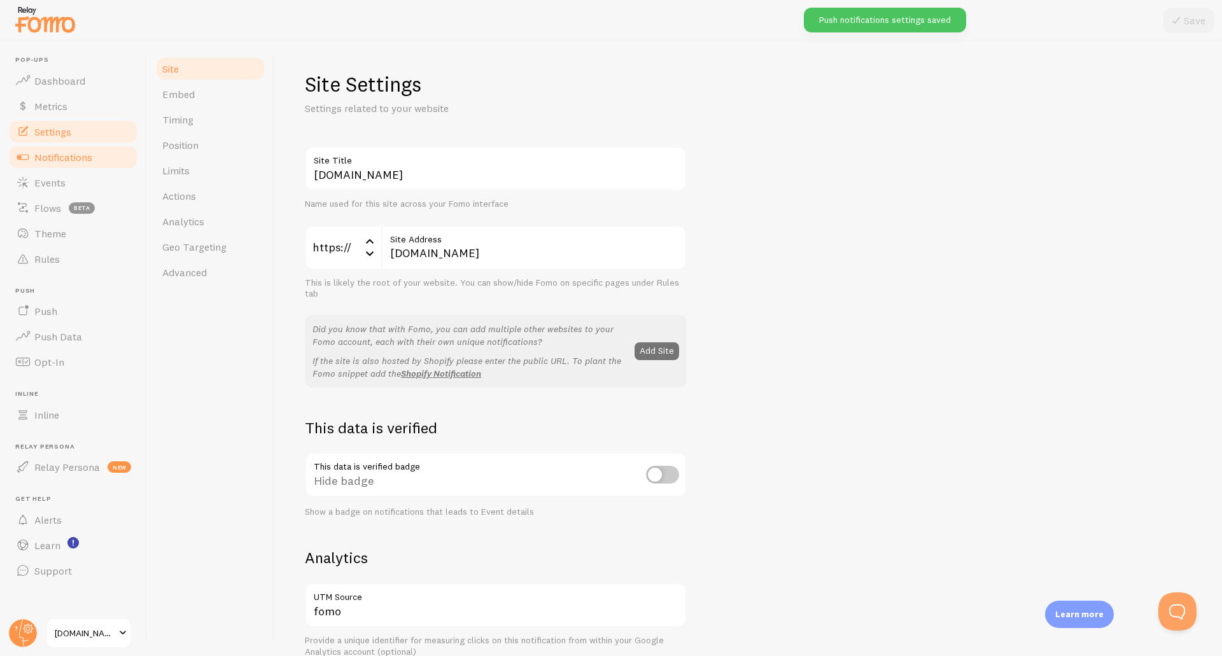
click at [65, 153] on span "Notifications" at bounding box center [63, 157] width 58 height 13
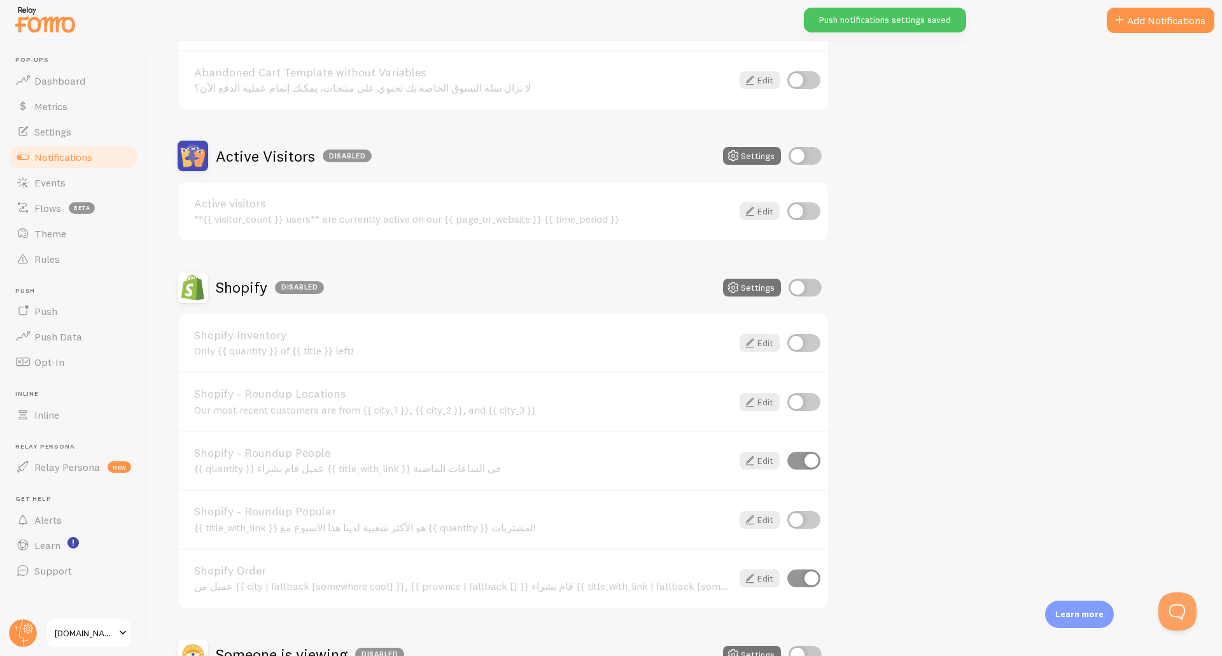
scroll to position [255, 0]
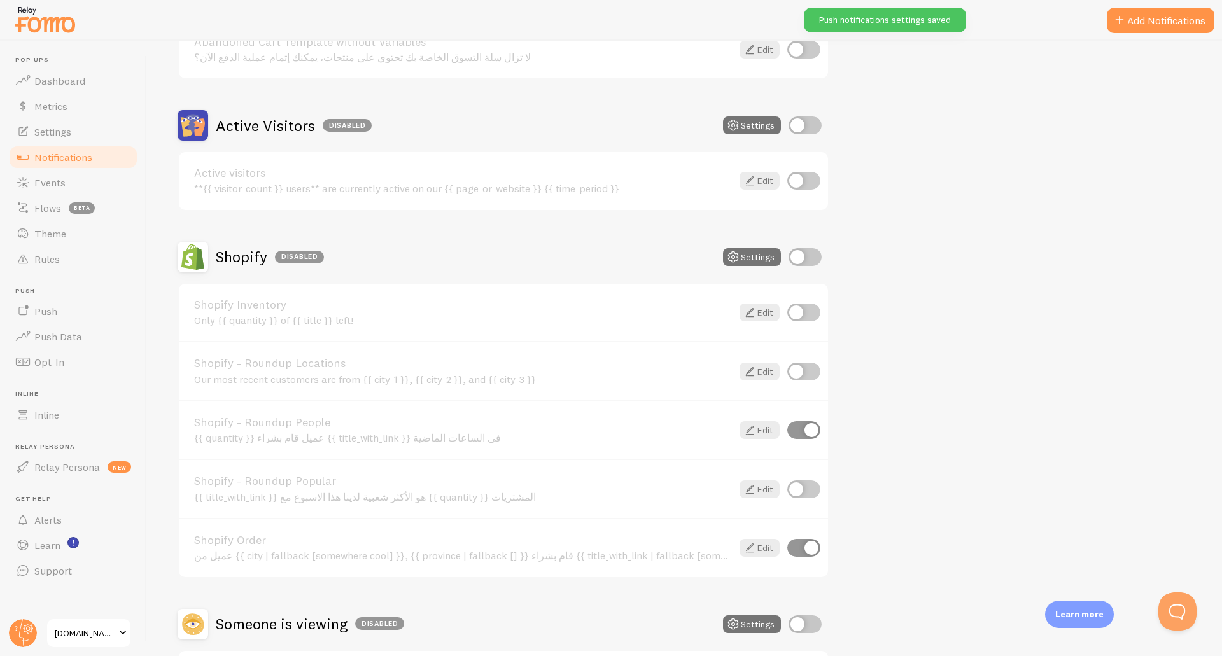
click at [795, 428] on input "checkbox" at bounding box center [804, 430] width 33 height 18
checkbox input "false"
click at [800, 555] on input "checkbox" at bounding box center [804, 548] width 33 height 18
checkbox input "false"
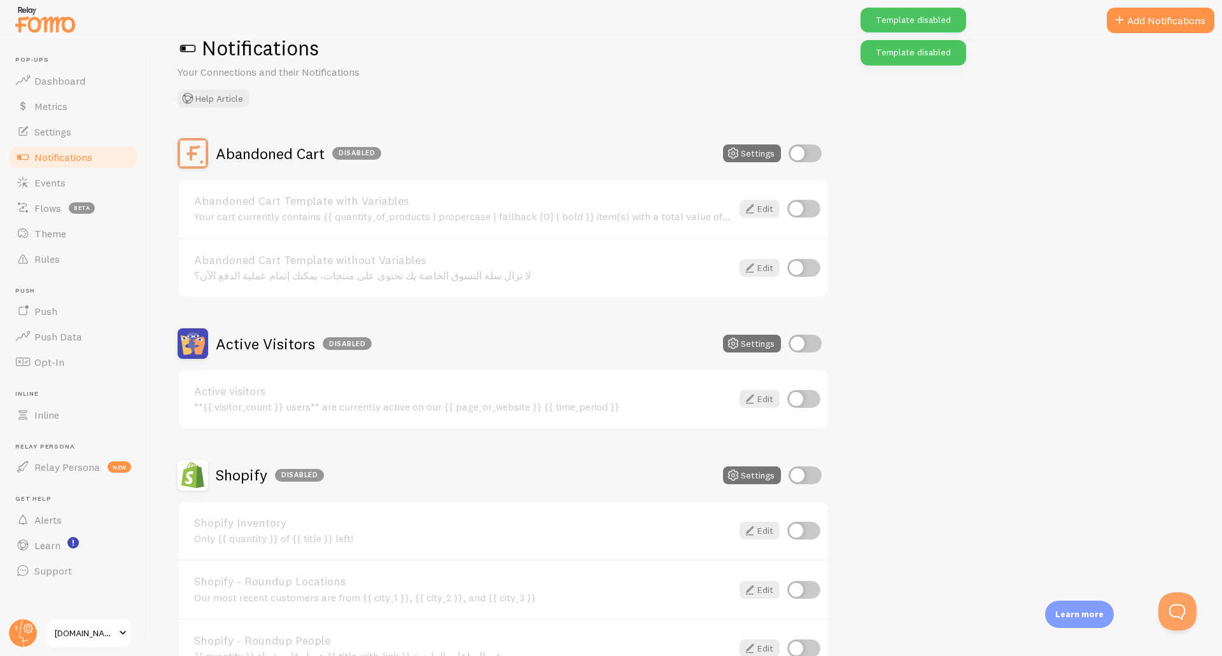
scroll to position [0, 0]
